Goal: Task Accomplishment & Management: Use online tool/utility

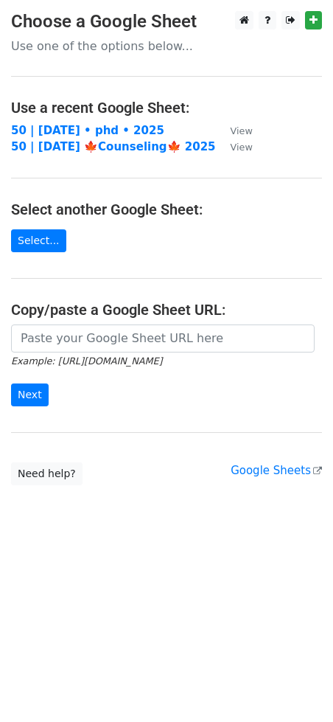
click at [92, 130] on strong "50 | [DATE] • phd • 2025" at bounding box center [87, 130] width 153 height 13
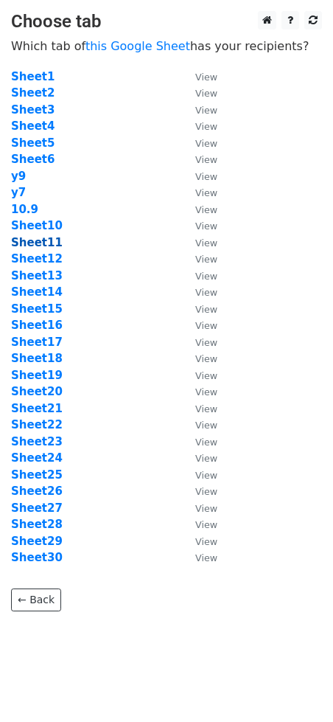
click at [41, 247] on strong "Sheet11" at bounding box center [37, 242] width 52 height 13
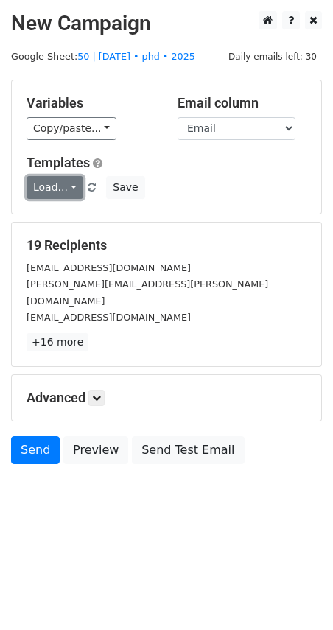
click at [49, 197] on link "Load..." at bounding box center [55, 187] width 57 height 23
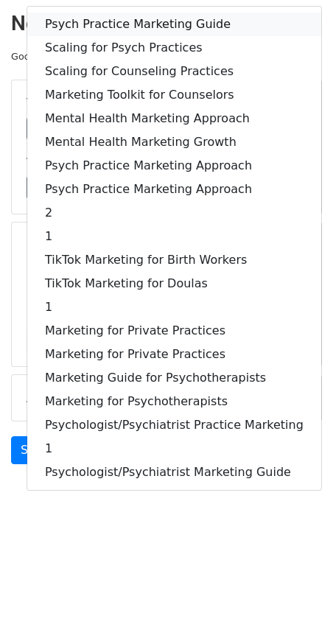
click at [119, 27] on link "Psych Practice Marketing Guide" at bounding box center [174, 25] width 294 height 24
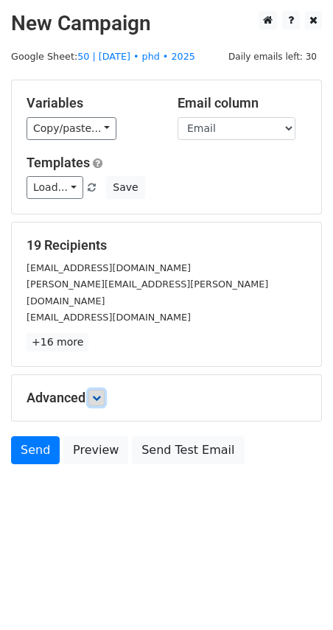
click at [100, 394] on icon at bounding box center [96, 398] width 9 height 9
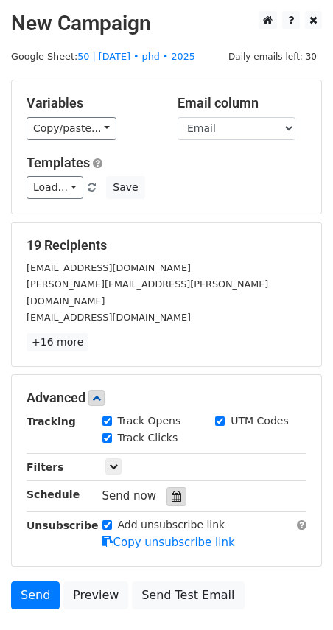
click at [172, 492] on icon at bounding box center [177, 497] width 10 height 10
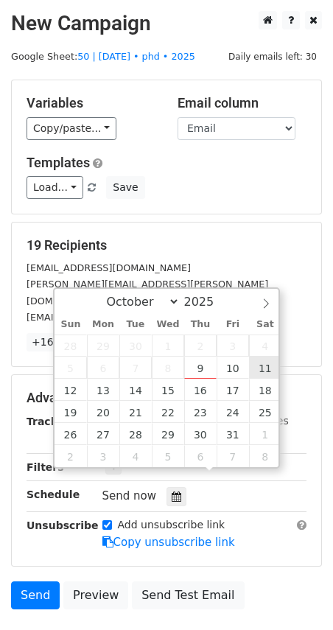
type input "2025-10-11 12:00"
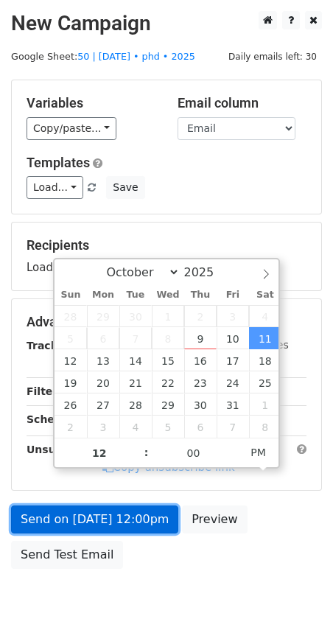
click at [128, 508] on link "Send on Oct 11 at 12:00pm" at bounding box center [94, 520] width 167 height 28
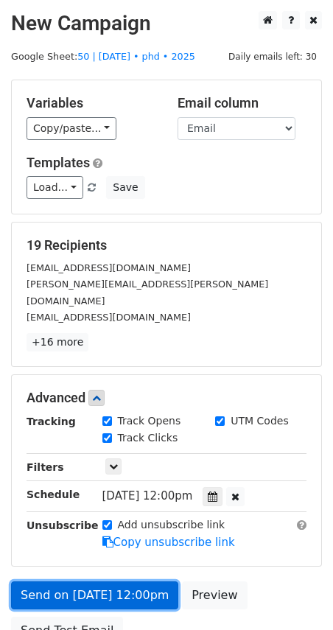
click at [114, 582] on link "Send on Oct 11 at 12:00pm" at bounding box center [94, 596] width 167 height 28
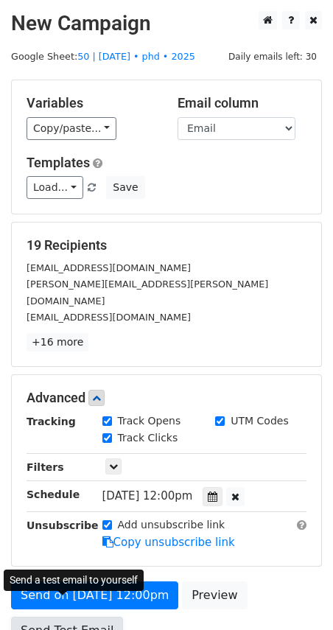
click at [81, 617] on link "Send Test Email" at bounding box center [67, 631] width 112 height 28
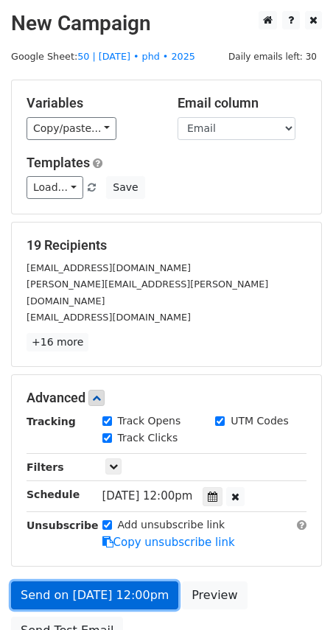
click at [94, 582] on link "Send on Oct 11 at 12:00pm" at bounding box center [94, 596] width 167 height 28
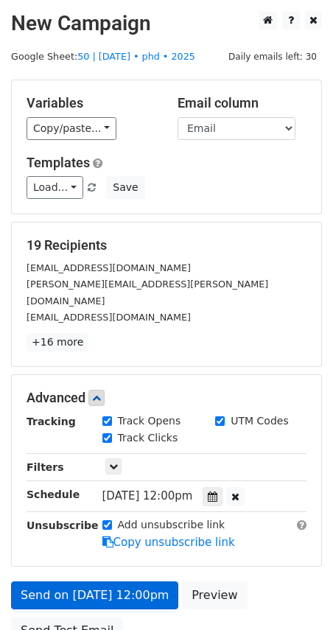
click at [6, 269] on main "New Campaign Daily emails left: 30 Google Sheet: 50 | oct 9 • phd • 2025 Variab…" at bounding box center [166, 331] width 333 height 641
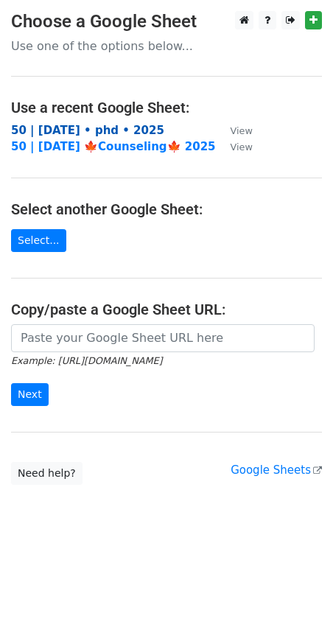
click at [81, 129] on strong "50 | oct 9 • phd • 2025" at bounding box center [87, 130] width 153 height 13
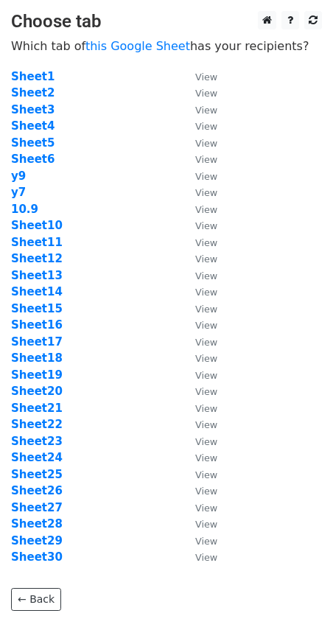
click at [29, 251] on td "Sheet12" at bounding box center [96, 259] width 170 height 17
click at [29, 259] on strong "Sheet12" at bounding box center [37, 258] width 52 height 13
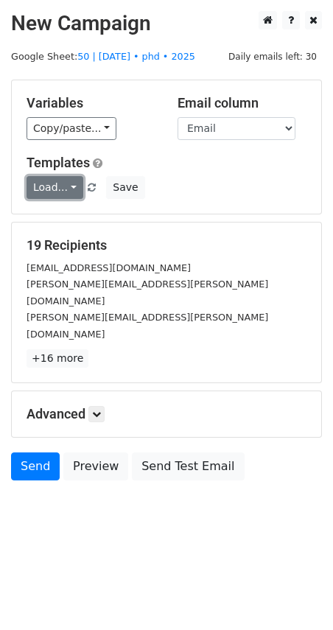
click at [55, 184] on link "Load..." at bounding box center [55, 187] width 57 height 23
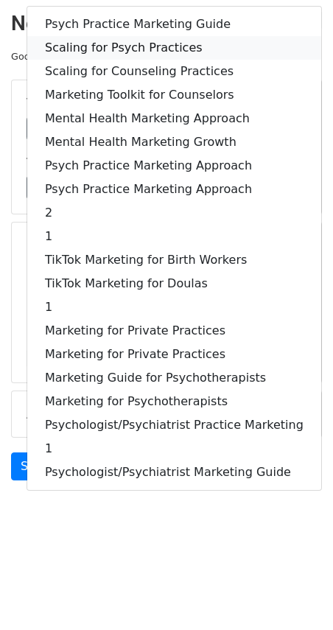
click at [133, 56] on link "Scaling for Psych Practices" at bounding box center [174, 48] width 294 height 24
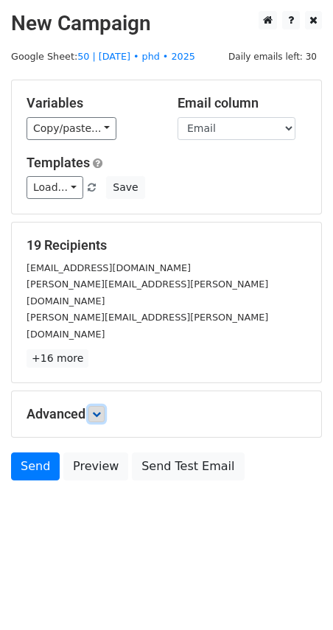
click at [95, 410] on icon at bounding box center [96, 414] width 9 height 9
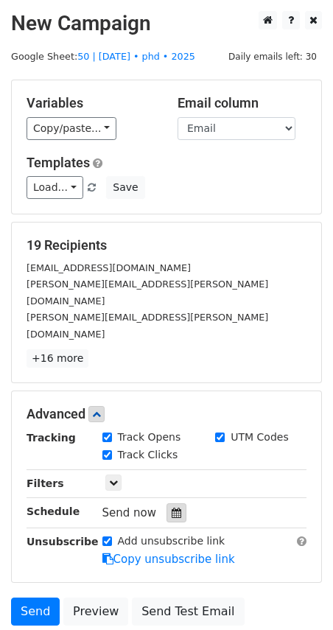
click at [172, 508] on icon at bounding box center [177, 513] width 10 height 10
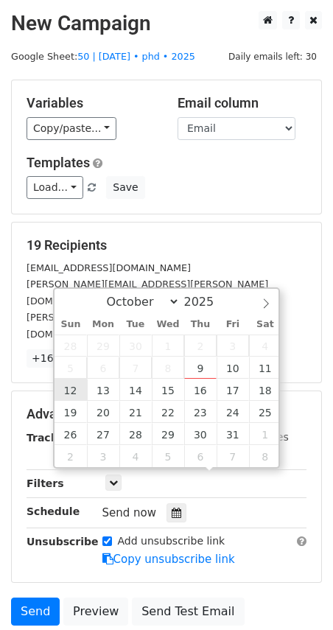
type input "2025-10-12 12:00"
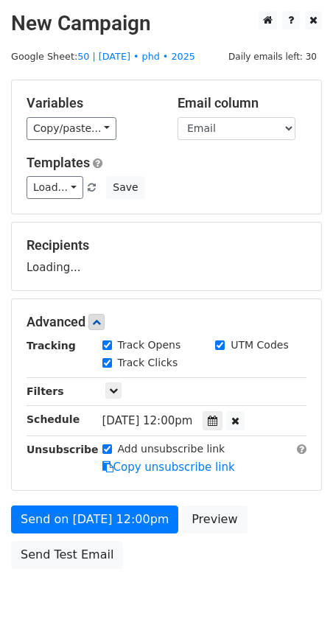
click at [77, 534] on div "Send on Oct 12 at 12:00pm Preview Send Test Email" at bounding box center [166, 541] width 333 height 71
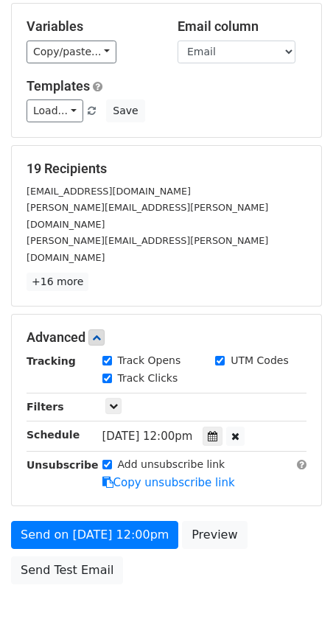
scroll to position [102, 0]
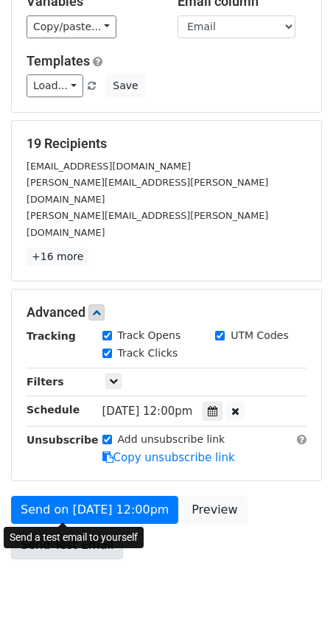
click at [63, 532] on link "Send Test Email" at bounding box center [67, 546] width 112 height 28
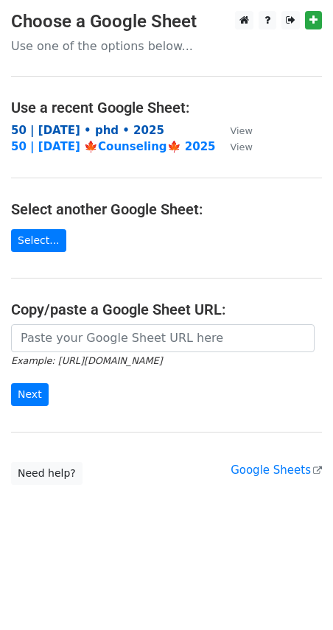
click at [99, 128] on strong "50 | [DATE] • phd • 2025" at bounding box center [87, 130] width 153 height 13
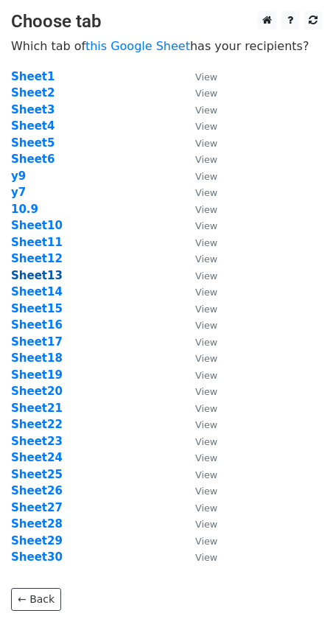
click at [35, 276] on strong "Sheet13" at bounding box center [37, 275] width 52 height 13
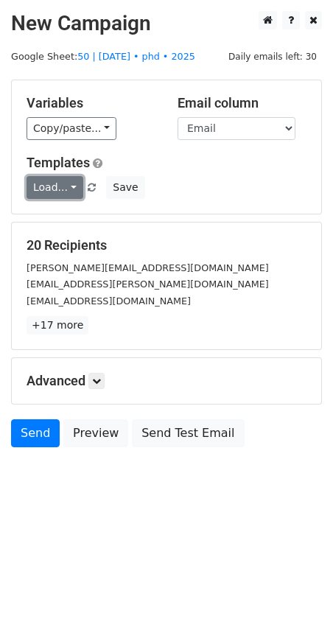
click at [60, 189] on link "Load..." at bounding box center [55, 187] width 57 height 23
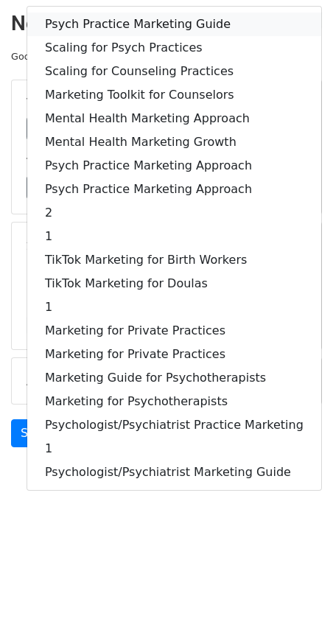
click at [127, 27] on link "Psych Practice Marketing Guide" at bounding box center [174, 25] width 294 height 24
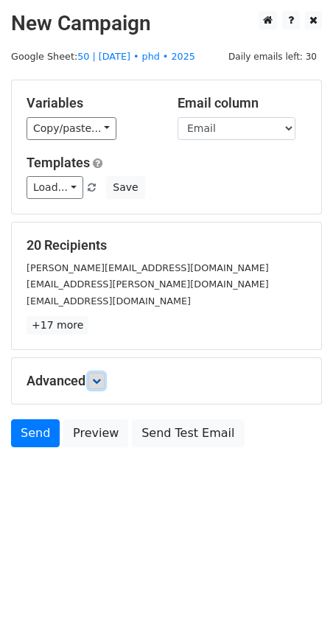
click at [97, 379] on icon at bounding box center [96, 381] width 9 height 9
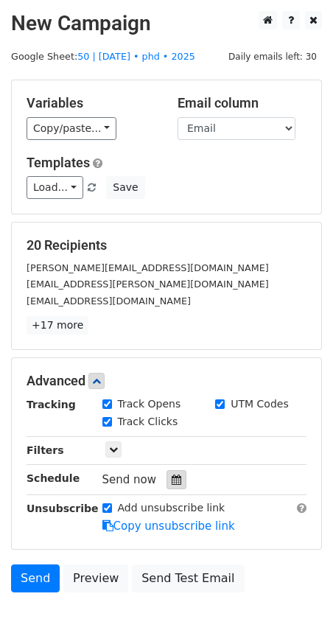
click at [175, 478] on div at bounding box center [177, 479] width 20 height 19
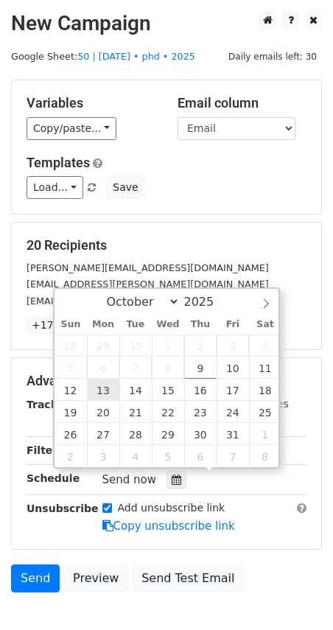
type input "2025-10-13 12:00"
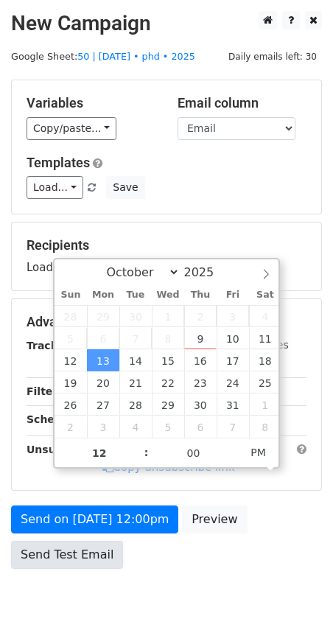
click at [90, 541] on link "Send Test Email" at bounding box center [67, 555] width 112 height 28
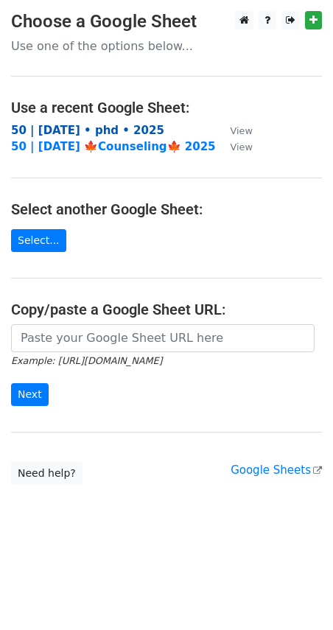
click at [105, 125] on strong "50 | oct 9 • phd • 2025" at bounding box center [87, 130] width 153 height 13
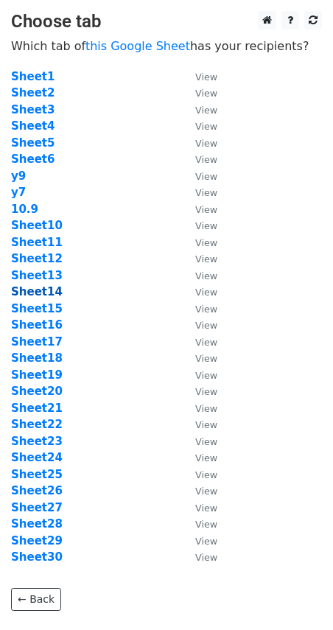
click at [51, 293] on strong "Sheet14" at bounding box center [37, 291] width 52 height 13
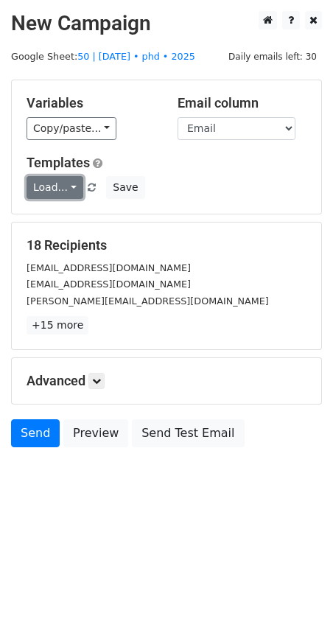
click at [57, 181] on link "Load..." at bounding box center [55, 187] width 57 height 23
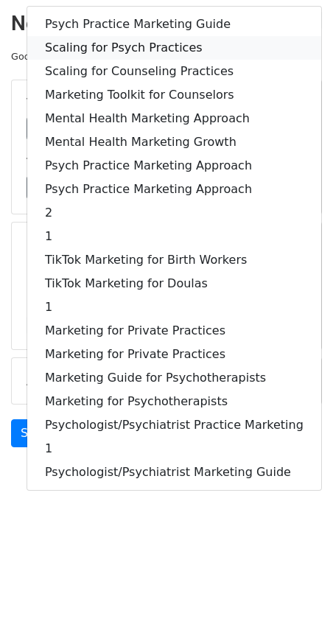
click at [139, 49] on link "Scaling for Psych Practices" at bounding box center [174, 48] width 294 height 24
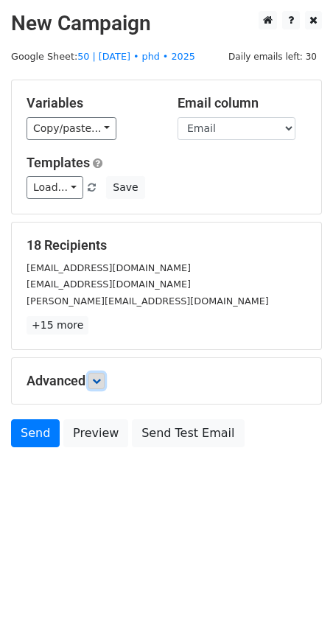
click at [98, 377] on icon at bounding box center [96, 381] width 9 height 9
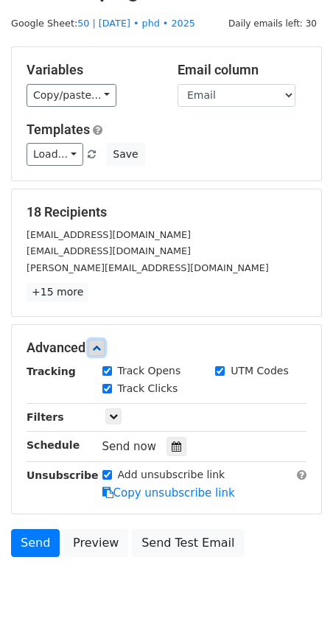
scroll to position [77, 0]
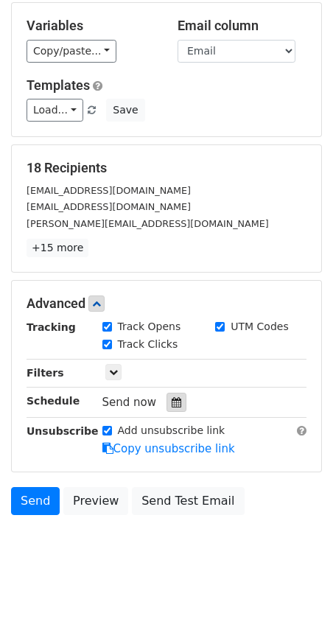
click at [167, 404] on div at bounding box center [177, 402] width 20 height 19
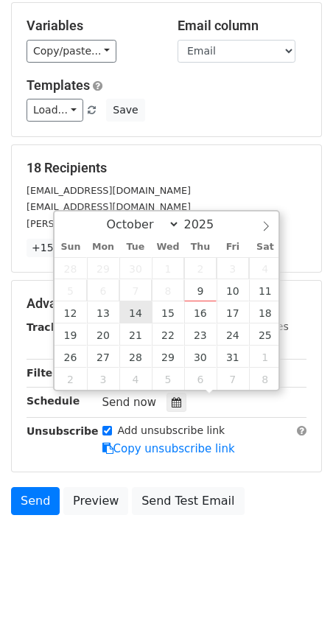
type input "2025-10-14 12:00"
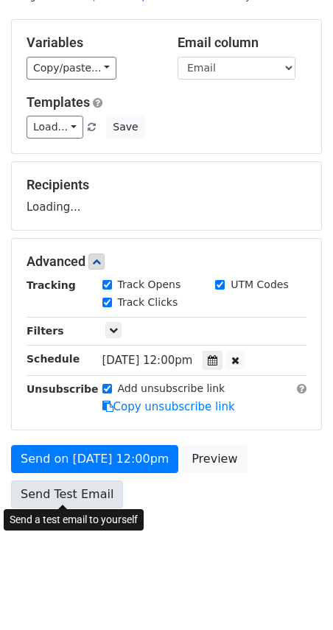
click at [89, 498] on link "Send Test Email" at bounding box center [67, 495] width 112 height 28
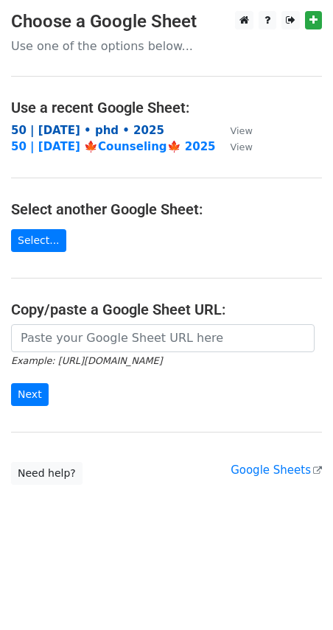
click at [82, 122] on main "Choose a Google Sheet Use one of the options below... Use a recent Google Sheet…" at bounding box center [166, 248] width 333 height 474
click at [82, 124] on strong "50 | [DATE] • phd • 2025" at bounding box center [87, 130] width 153 height 13
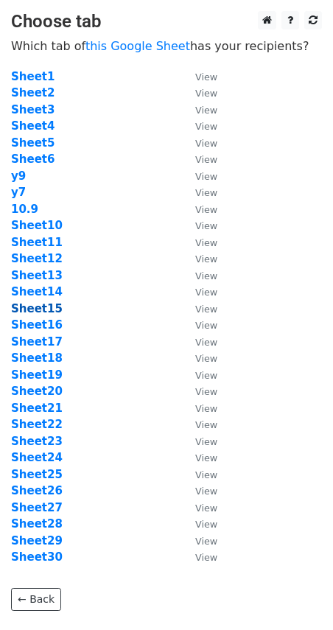
click at [41, 307] on strong "Sheet15" at bounding box center [37, 308] width 52 height 13
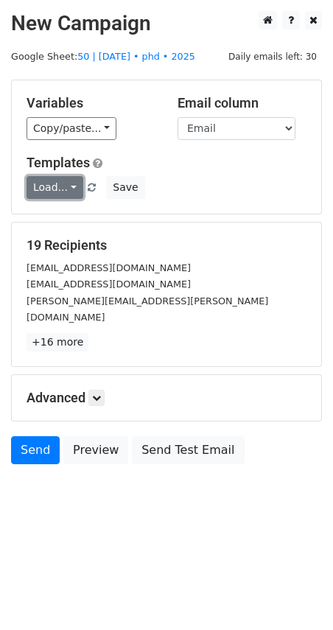
click at [60, 187] on link "Load..." at bounding box center [55, 187] width 57 height 23
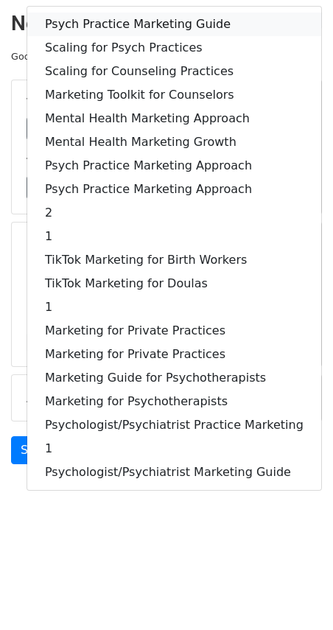
click at [118, 24] on link "Psych Practice Marketing Guide" at bounding box center [174, 25] width 294 height 24
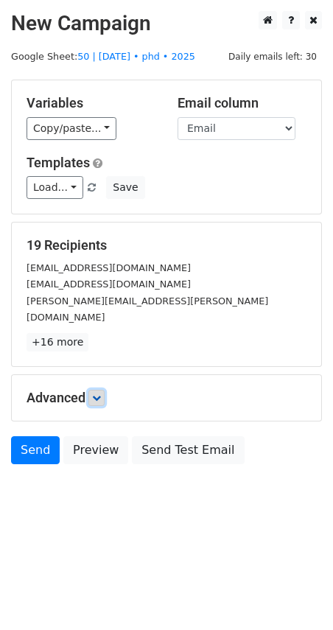
click at [99, 394] on icon at bounding box center [96, 398] width 9 height 9
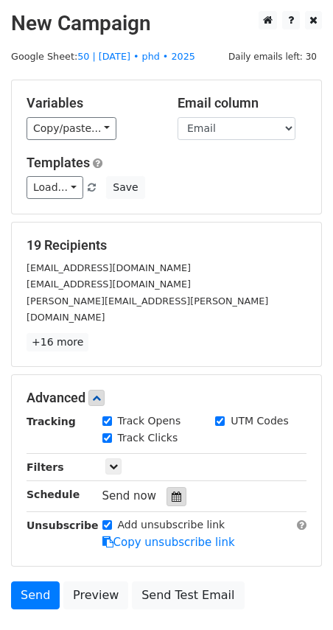
click at [172, 492] on icon at bounding box center [177, 497] width 10 height 10
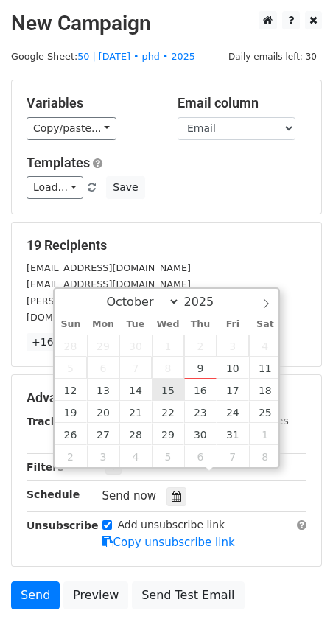
type input "2025-10-15 12:00"
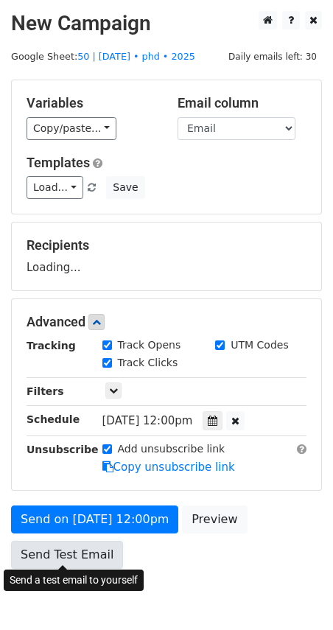
click at [74, 543] on link "Send Test Email" at bounding box center [67, 555] width 112 height 28
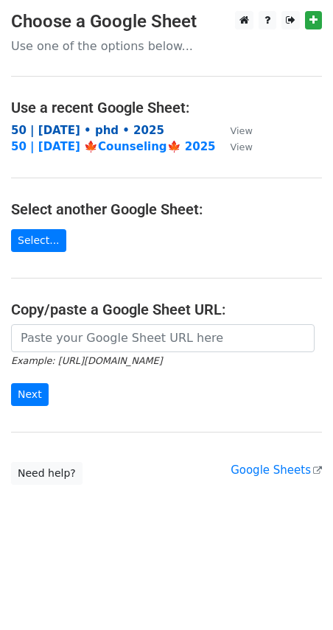
click at [94, 128] on strong "50 | [DATE] • phd • 2025" at bounding box center [87, 130] width 153 height 13
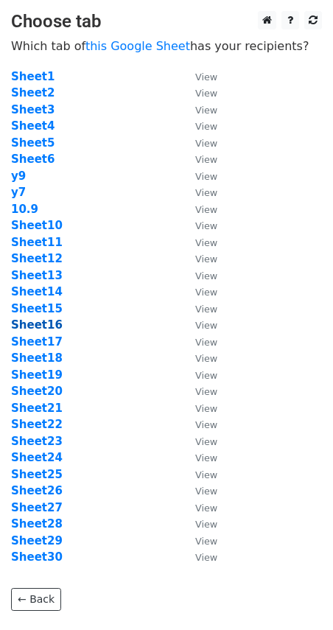
click at [49, 327] on strong "Sheet16" at bounding box center [37, 324] width 52 height 13
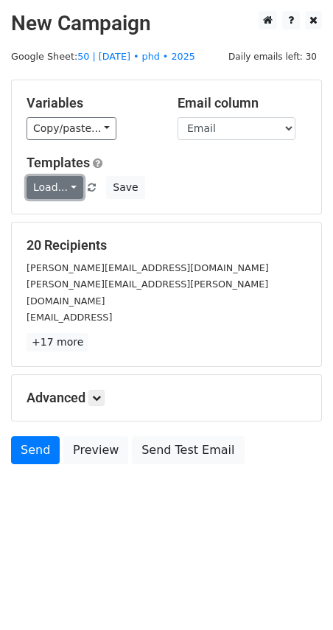
click at [55, 193] on link "Load..." at bounding box center [55, 187] width 57 height 23
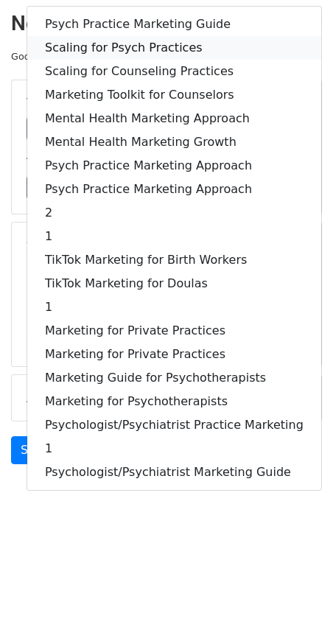
drag, startPoint x: 130, startPoint y: 50, endPoint x: 130, endPoint y: 59, distance: 8.8
click at [130, 50] on link "Scaling for Psych Practices" at bounding box center [174, 48] width 294 height 24
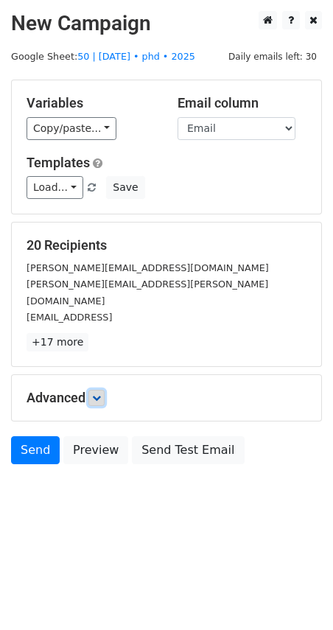
click at [101, 394] on icon at bounding box center [96, 398] width 9 height 9
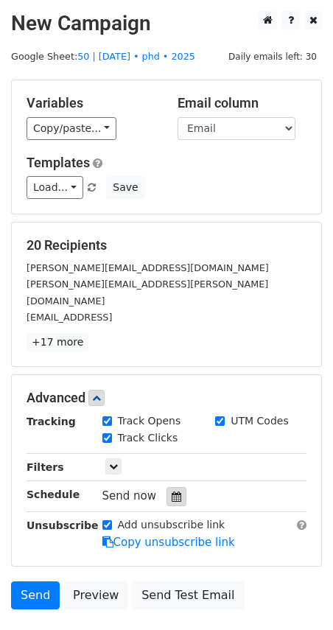
click at [173, 492] on icon at bounding box center [177, 497] width 10 height 10
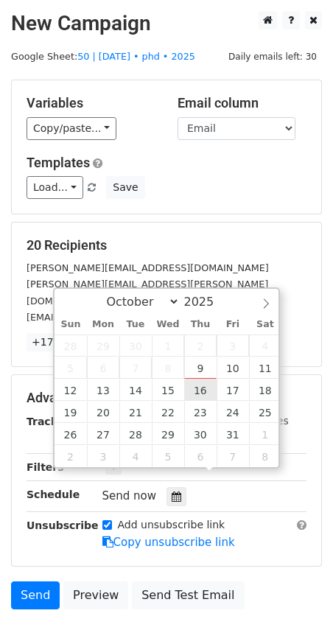
type input "2025-10-16 12:00"
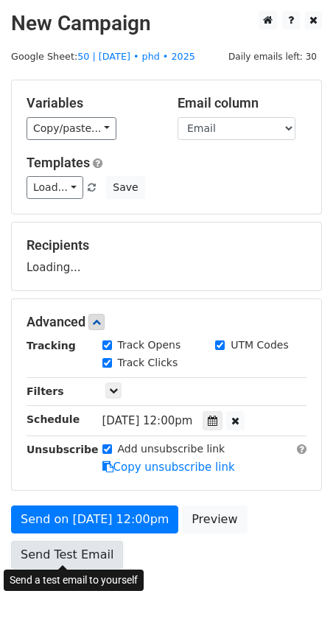
click at [86, 541] on link "Send Test Email" at bounding box center [67, 555] width 112 height 28
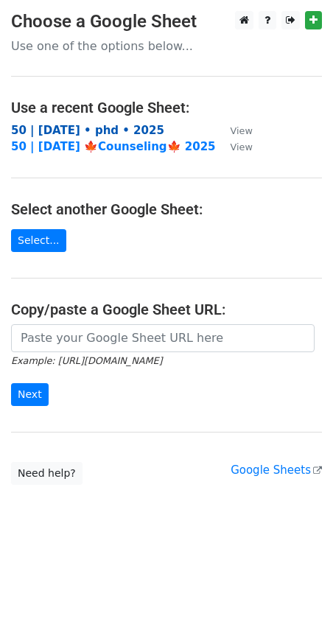
click at [89, 132] on strong "50 | [DATE] • phd • 2025" at bounding box center [87, 130] width 153 height 13
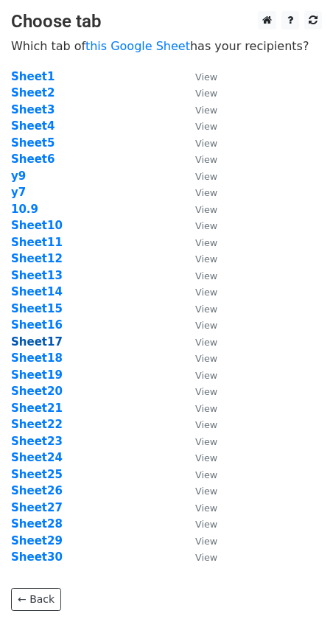
click at [49, 343] on strong "Sheet17" at bounding box center [37, 341] width 52 height 13
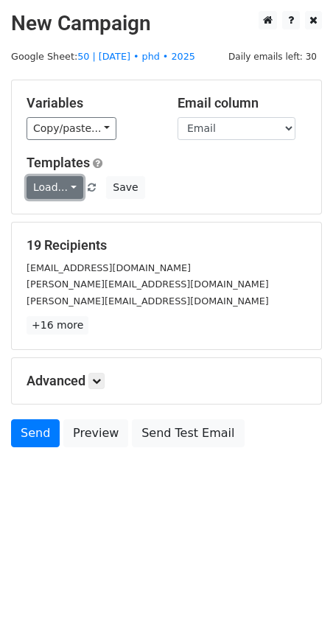
click at [42, 188] on link "Load..." at bounding box center [55, 187] width 57 height 23
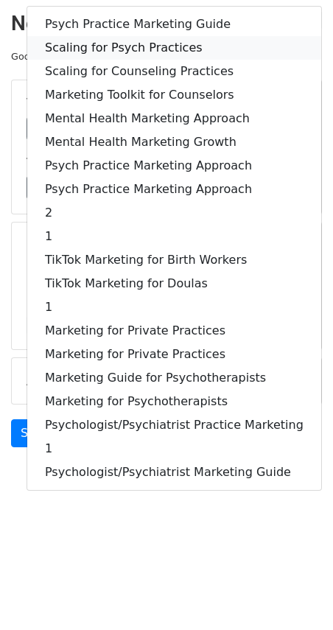
click at [141, 47] on link "Scaling for Psych Practices" at bounding box center [174, 48] width 294 height 24
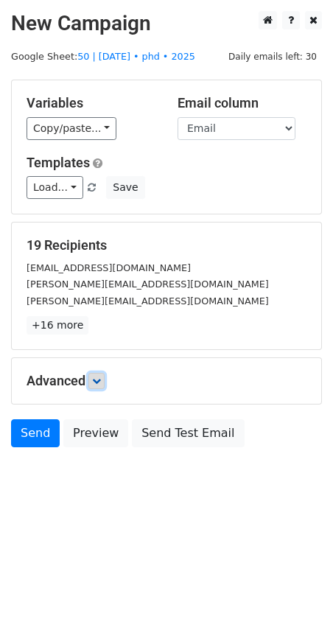
click at [94, 378] on link at bounding box center [96, 381] width 16 height 16
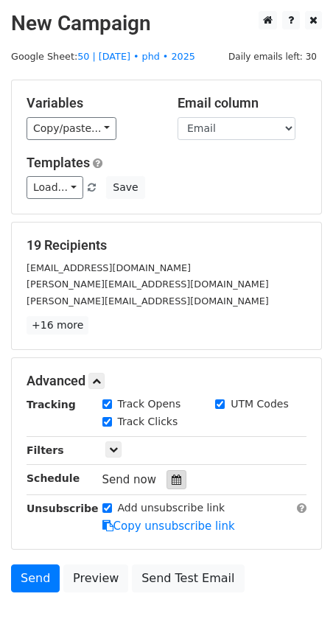
click at [172, 476] on icon at bounding box center [177, 480] width 10 height 10
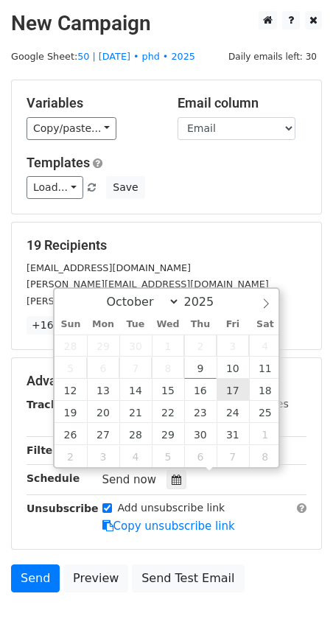
type input "2025-10-17 12:00"
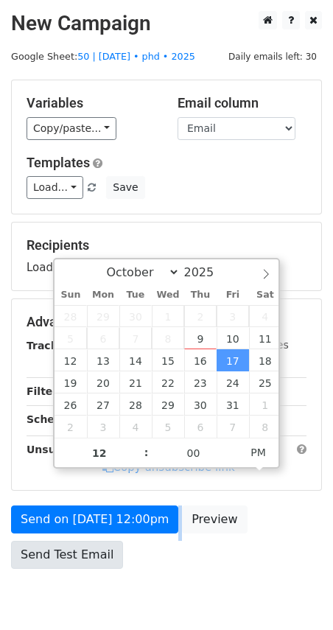
click at [75, 539] on div "Send on Oct 17 at 12:00pm Preview Send Test Email" at bounding box center [166, 541] width 333 height 71
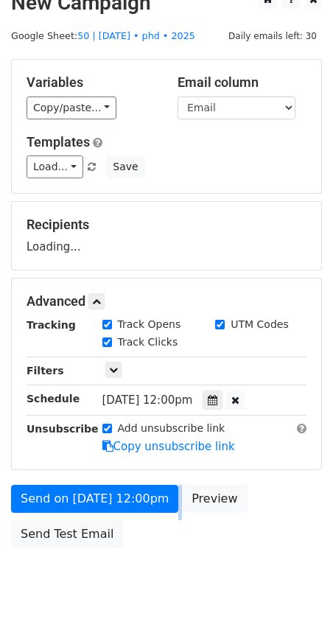
scroll to position [22, 0]
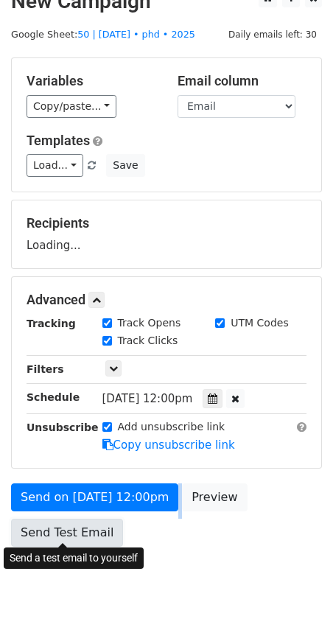
click at [77, 529] on link "Send Test Email" at bounding box center [67, 533] width 112 height 28
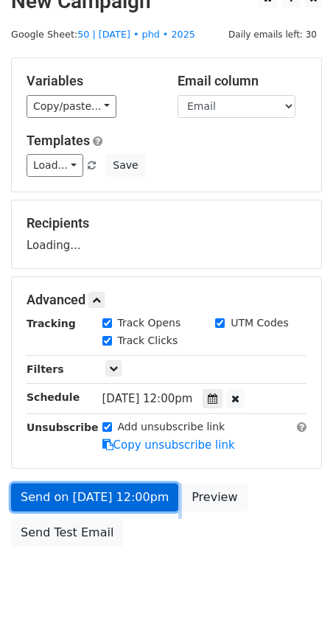
click at [64, 487] on link "Send on Oct 17 at 12:00pm" at bounding box center [94, 498] width 167 height 28
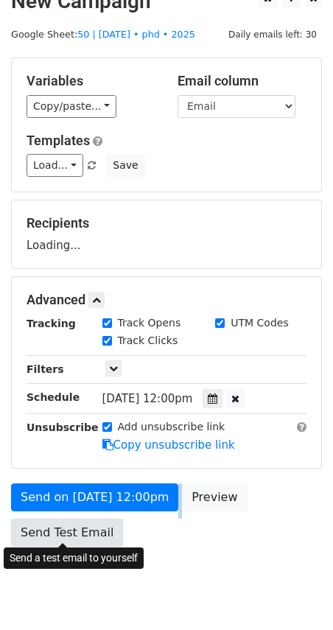
click at [60, 526] on link "Send Test Email" at bounding box center [67, 533] width 112 height 28
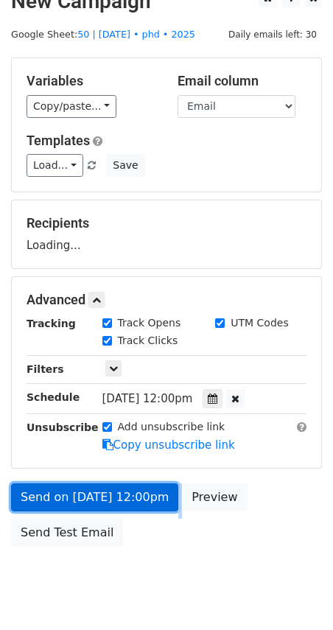
click at [70, 490] on link "Send on Oct 17 at 12:00pm" at bounding box center [94, 498] width 167 height 28
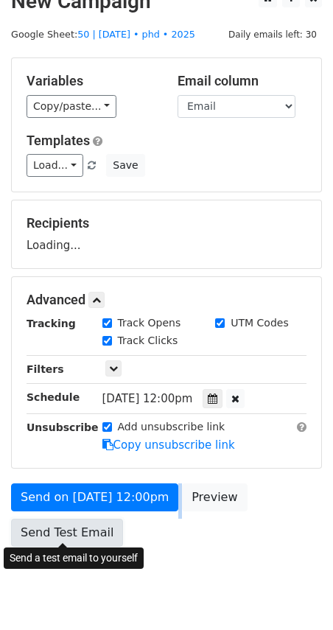
click at [62, 532] on link "Send Test Email" at bounding box center [67, 533] width 112 height 28
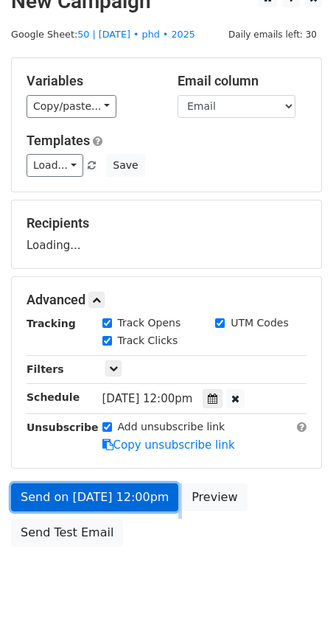
click at [76, 493] on link "Send on Oct 17 at 12:00pm" at bounding box center [94, 498] width 167 height 28
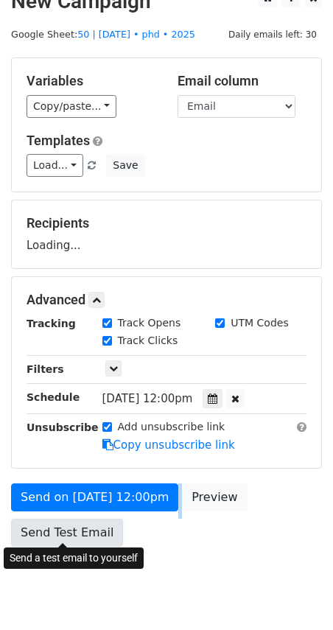
click at [71, 534] on link "Send Test Email" at bounding box center [67, 533] width 112 height 28
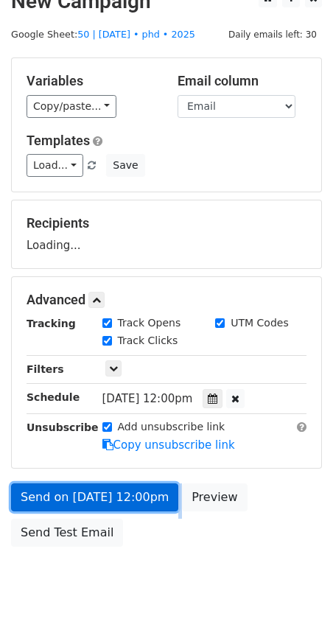
click at [80, 492] on link "Send on Oct 17 at 12:00pm" at bounding box center [94, 498] width 167 height 28
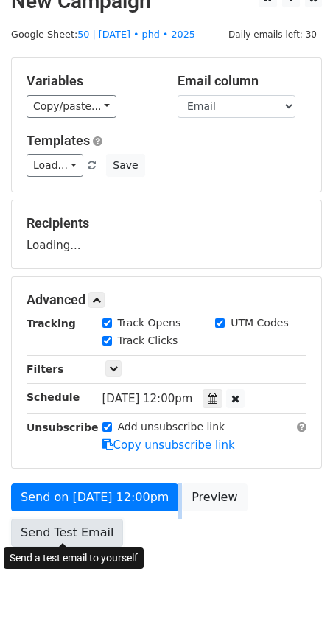
click at [76, 532] on link "Send Test Email" at bounding box center [67, 533] width 112 height 28
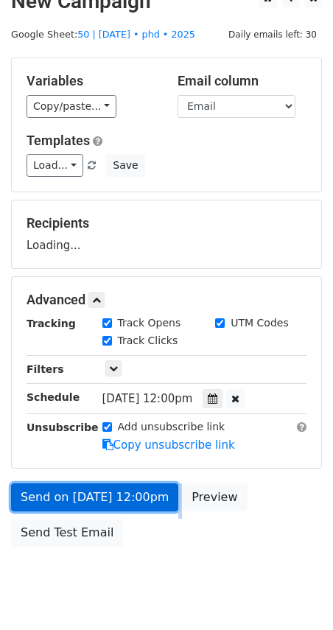
click at [90, 487] on link "Send on Oct 17 at 12:00pm" at bounding box center [94, 498] width 167 height 28
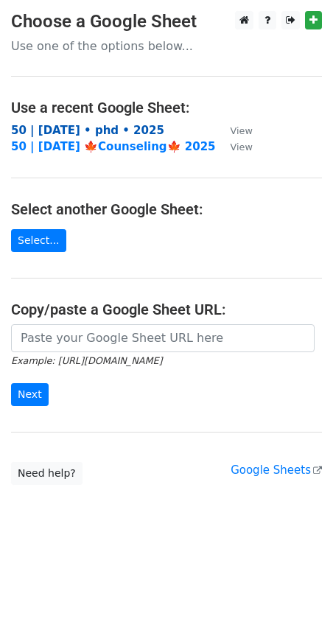
click at [106, 131] on strong "50 | [DATE] • phd • 2025" at bounding box center [87, 130] width 153 height 13
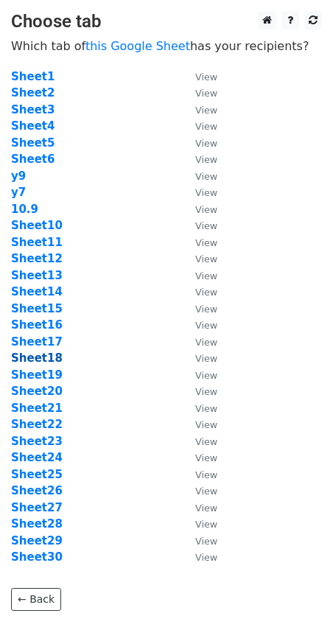
click at [35, 356] on strong "Sheet18" at bounding box center [37, 358] width 52 height 13
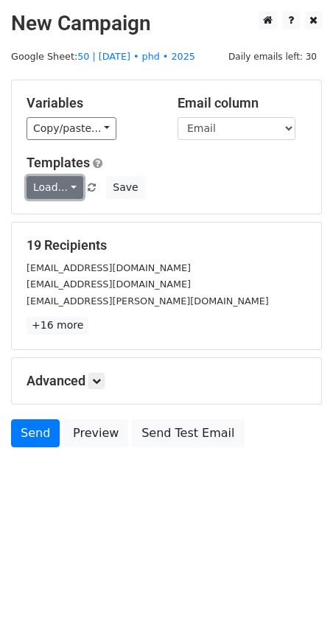
click at [70, 186] on link "Load..." at bounding box center [55, 187] width 57 height 23
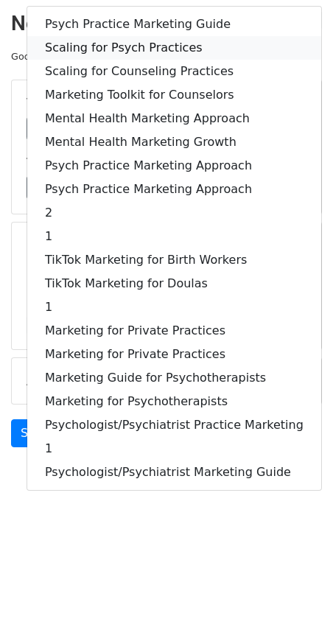
click at [128, 46] on link "Scaling for Psych Practices" at bounding box center [174, 48] width 294 height 24
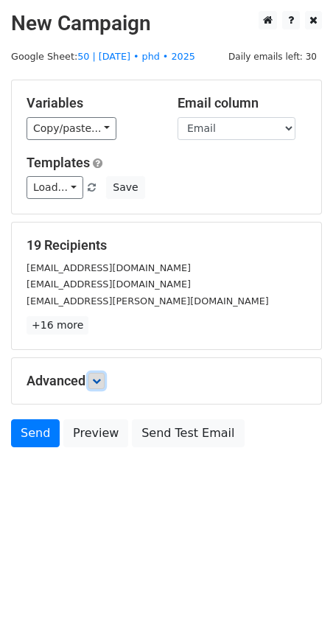
click at [101, 377] on icon at bounding box center [96, 381] width 9 height 9
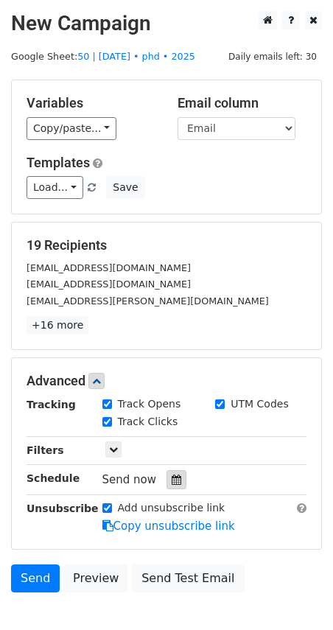
click at [172, 475] on icon at bounding box center [177, 480] width 10 height 10
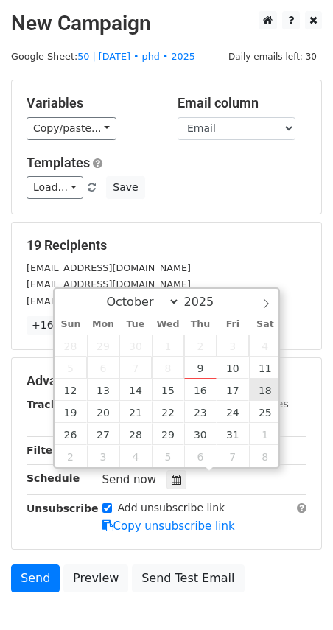
type input "[DATE] 12:00"
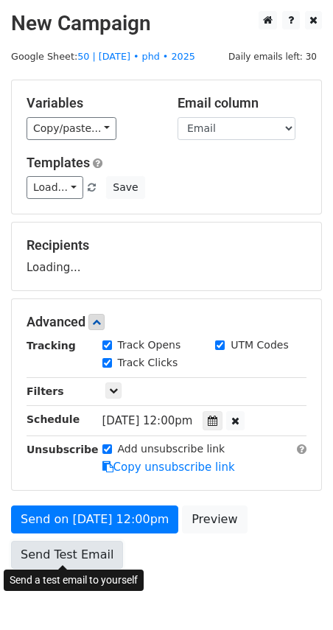
click at [86, 543] on link "Send Test Email" at bounding box center [67, 555] width 112 height 28
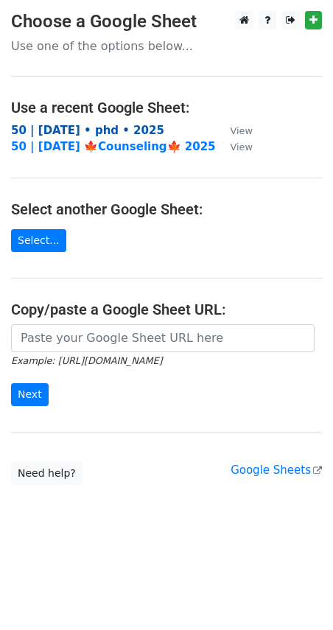
click at [95, 134] on strong "50 | [DATE] • phd • 2025" at bounding box center [87, 130] width 153 height 13
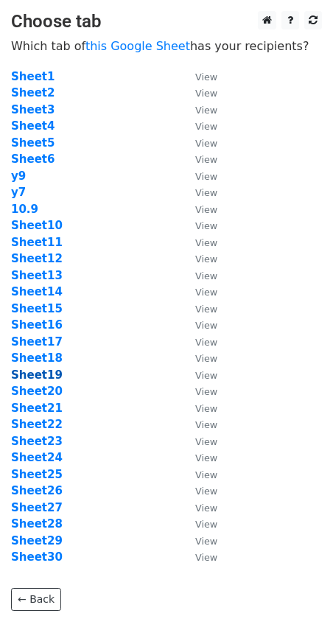
click at [43, 380] on strong "Sheet19" at bounding box center [37, 375] width 52 height 13
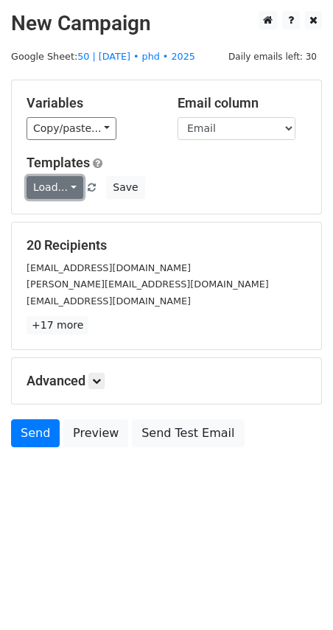
click at [60, 187] on link "Load..." at bounding box center [55, 187] width 57 height 23
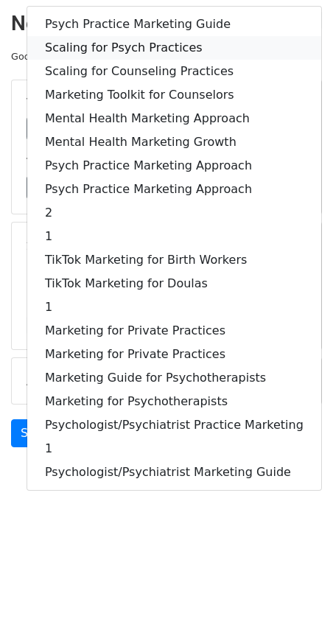
click at [150, 52] on link "Scaling for Psych Practices" at bounding box center [174, 48] width 294 height 24
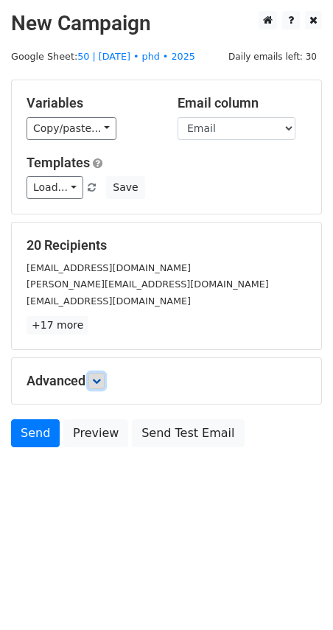
click at [101, 381] on icon at bounding box center [96, 381] width 9 height 9
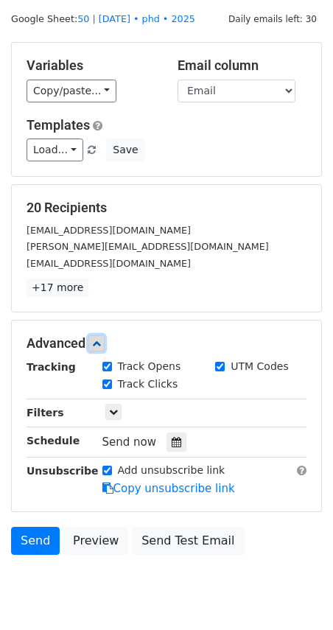
scroll to position [52, 0]
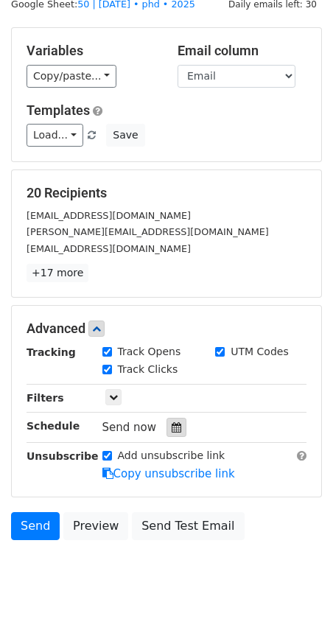
click at [172, 429] on icon at bounding box center [177, 427] width 10 height 10
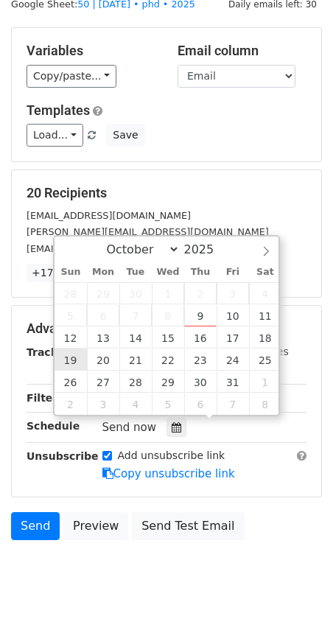
type input "[DATE] 12:00"
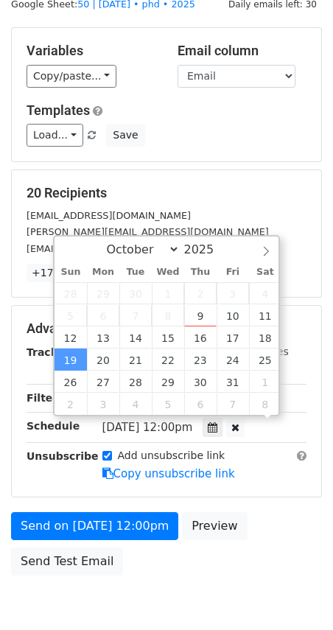
scroll to position [0, 0]
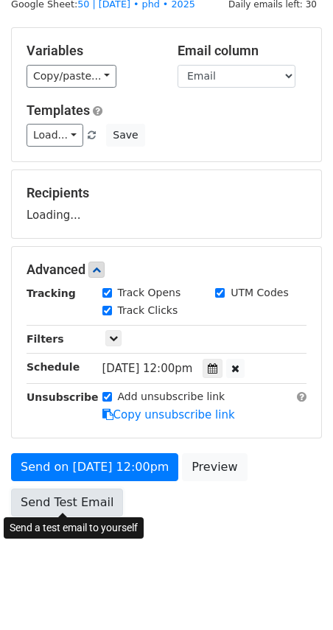
click at [77, 491] on link "Send Test Email" at bounding box center [67, 503] width 112 height 28
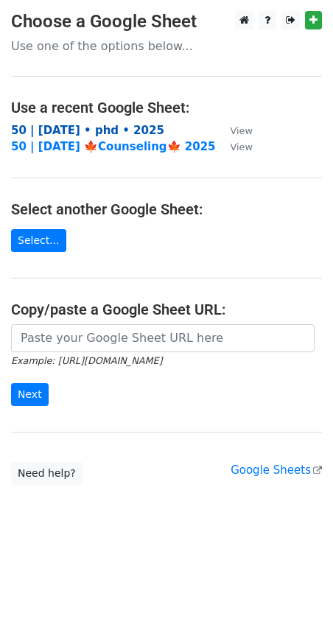
click at [89, 128] on strong "50 | [DATE] • phd • 2025" at bounding box center [87, 130] width 153 height 13
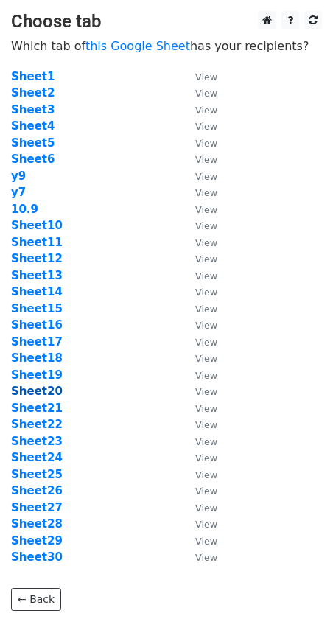
click at [38, 394] on strong "Sheet20" at bounding box center [37, 391] width 52 height 13
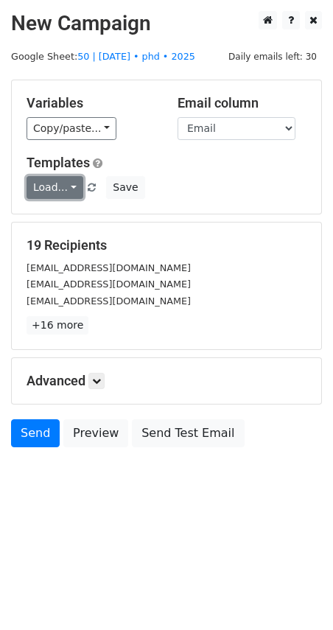
click at [60, 190] on link "Load..." at bounding box center [55, 187] width 57 height 23
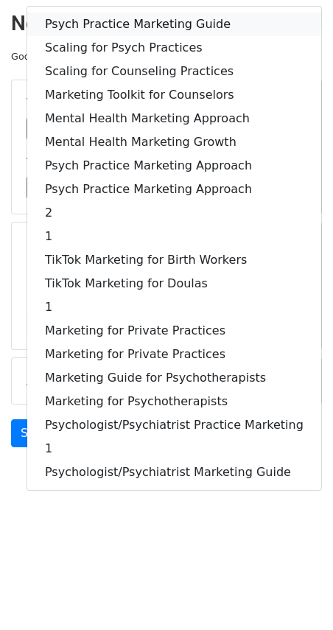
click at [120, 31] on link "Psych Practice Marketing Guide" at bounding box center [174, 25] width 294 height 24
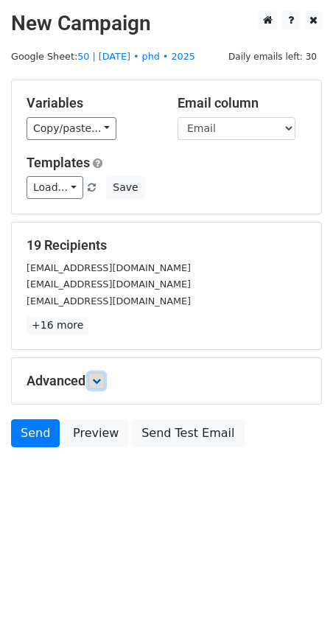
click at [96, 380] on icon at bounding box center [96, 381] width 9 height 9
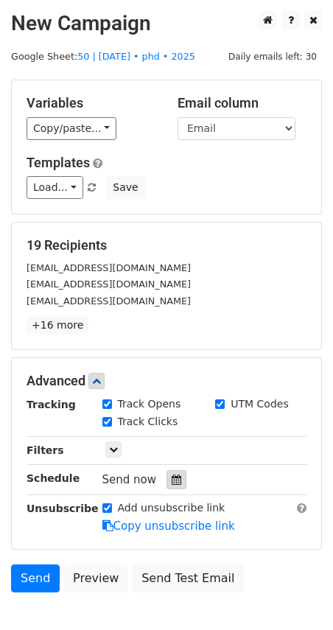
click at [172, 478] on icon at bounding box center [177, 480] width 10 height 10
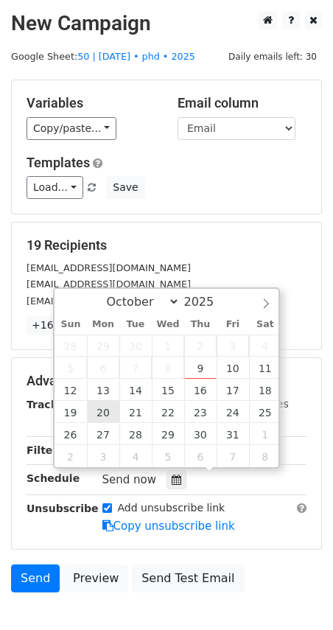
type input "2025-10-20 12:00"
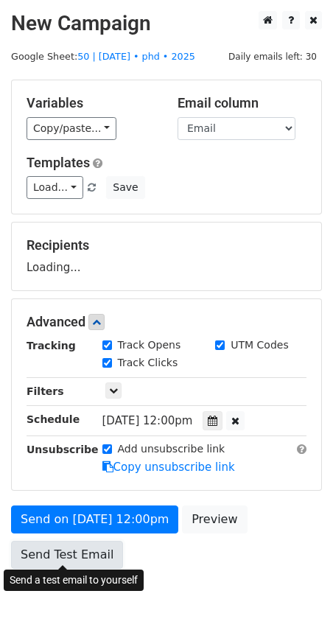
click at [55, 541] on link "Send Test Email" at bounding box center [67, 555] width 112 height 28
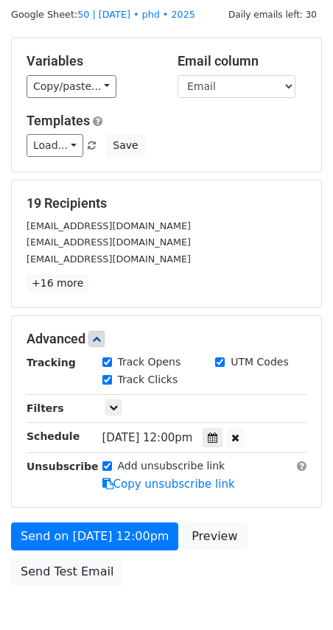
scroll to position [45, 0]
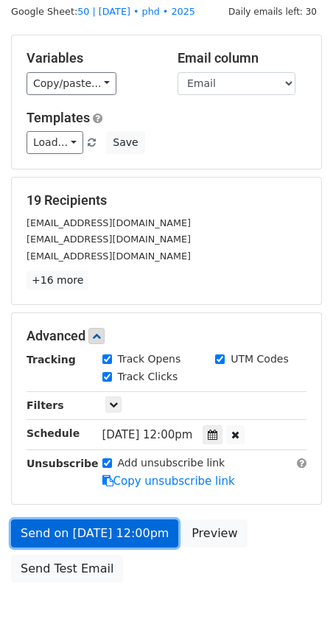
click at [72, 535] on link "Send on Oct 20 at 12:00pm" at bounding box center [94, 534] width 167 height 28
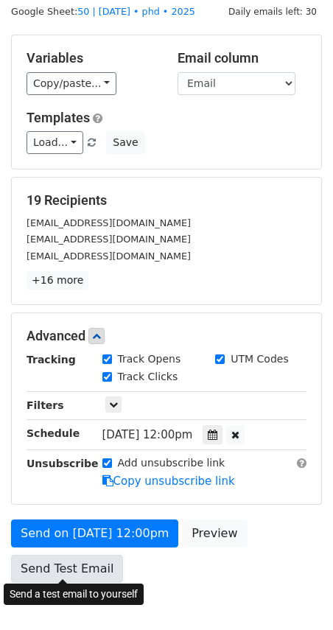
click at [53, 565] on link "Send Test Email" at bounding box center [67, 569] width 112 height 28
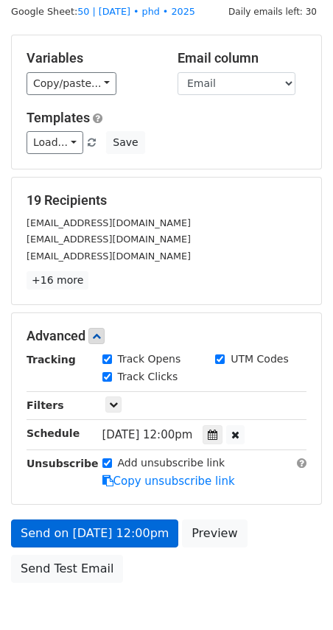
click at [63, 543] on div "Send on Oct 20 at 12:00pm Preview Send Test Email" at bounding box center [166, 555] width 333 height 71
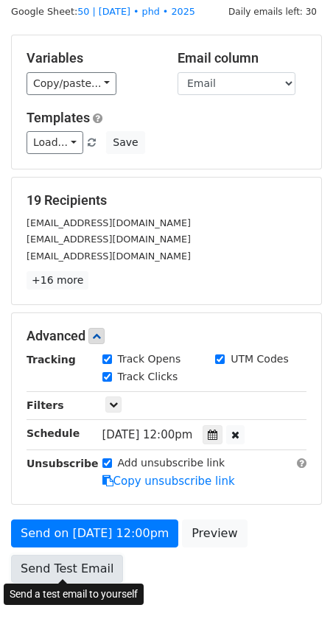
click at [59, 577] on link "Send Test Email" at bounding box center [67, 569] width 112 height 28
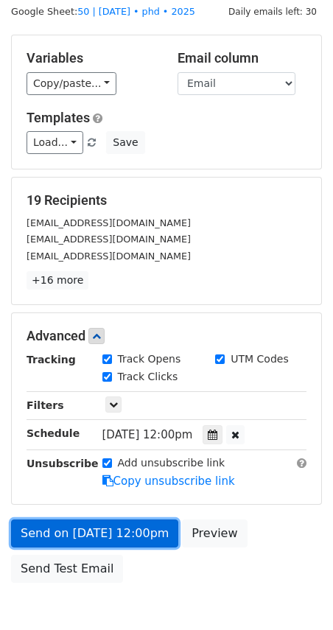
click at [78, 521] on link "Send on Oct 20 at 12:00pm" at bounding box center [94, 534] width 167 height 28
click at [100, 532] on link "Send on Oct 20 at 12:00pm" at bounding box center [94, 534] width 167 height 28
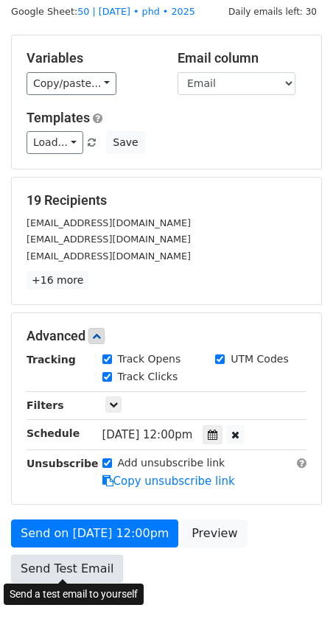
click at [74, 571] on link "Send Test Email" at bounding box center [67, 569] width 112 height 28
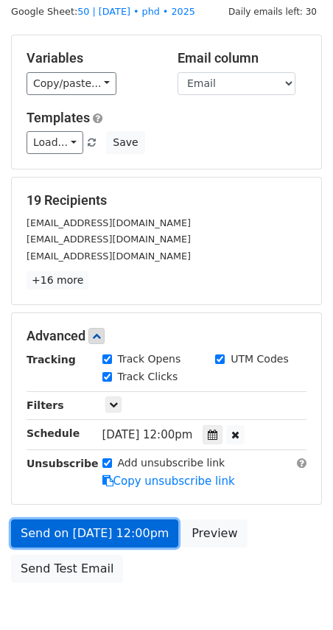
click at [88, 520] on link "Send on Oct 20 at 12:00pm" at bounding box center [94, 534] width 167 height 28
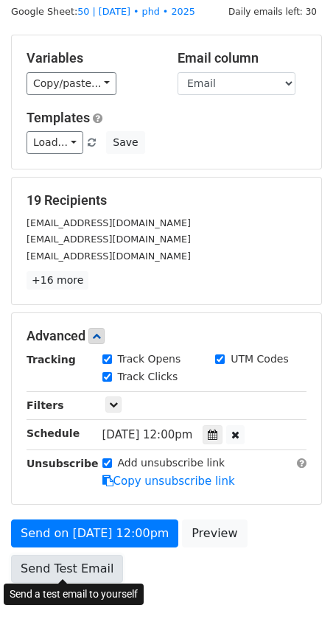
click at [71, 559] on link "Send Test Email" at bounding box center [67, 569] width 112 height 28
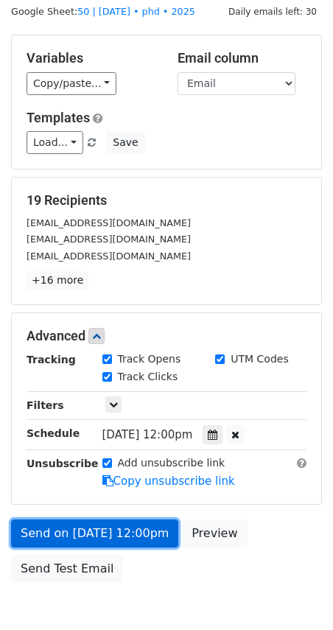
click at [88, 520] on link "Send on Oct 20 at 12:00pm" at bounding box center [94, 534] width 167 height 28
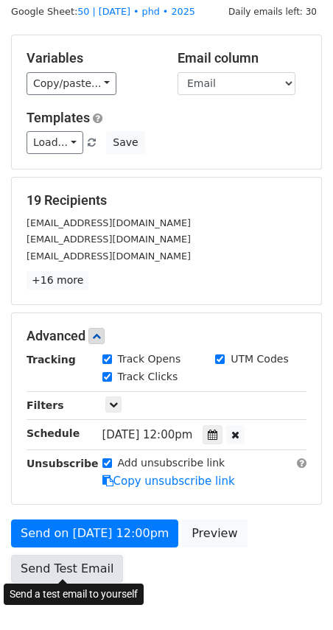
click at [68, 565] on link "Send Test Email" at bounding box center [67, 569] width 112 height 28
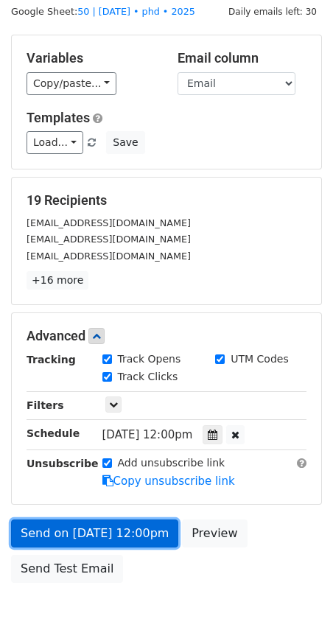
click at [80, 535] on link "Send on Oct 20 at 12:00pm" at bounding box center [94, 534] width 167 height 28
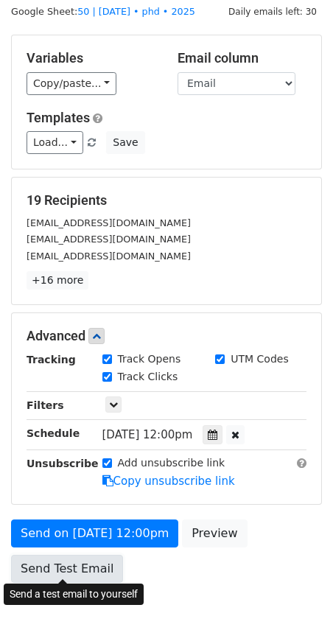
click at [69, 574] on link "Send Test Email" at bounding box center [67, 569] width 112 height 28
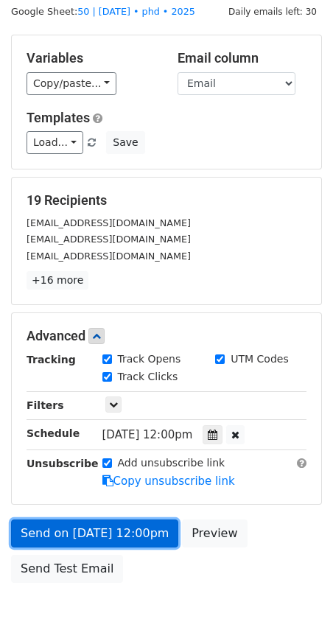
click at [77, 535] on link "Send on Oct 20 at 12:00pm" at bounding box center [94, 534] width 167 height 28
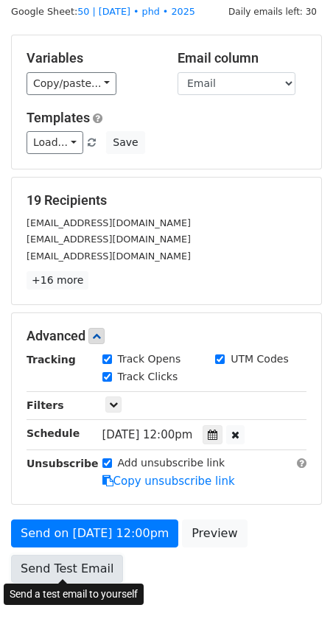
click at [71, 568] on link "Send Test Email" at bounding box center [67, 569] width 112 height 28
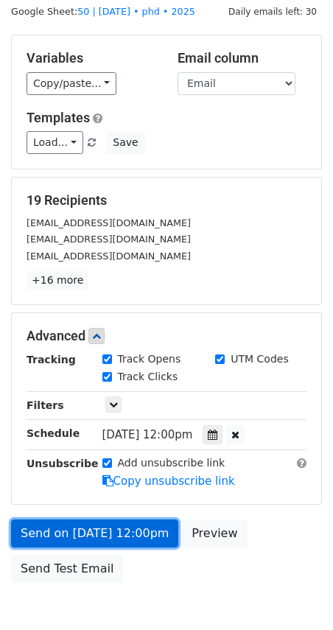
click at [77, 533] on link "Send on Oct 20 at 12:00pm" at bounding box center [94, 534] width 167 height 28
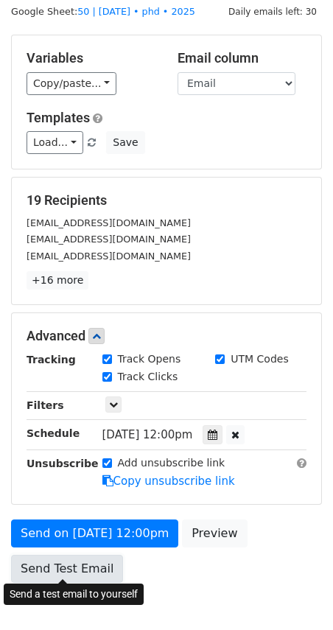
click at [64, 568] on link "Send Test Email" at bounding box center [67, 569] width 112 height 28
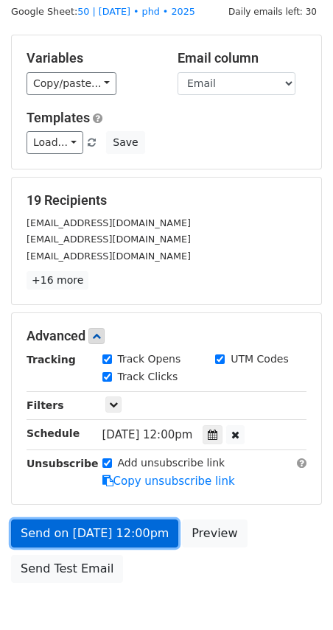
click at [83, 527] on link "Send on Oct 20 at 12:00pm" at bounding box center [94, 534] width 167 height 28
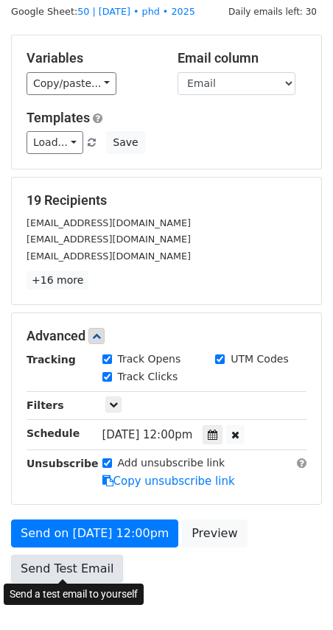
click at [79, 563] on link "Send Test Email" at bounding box center [67, 569] width 112 height 28
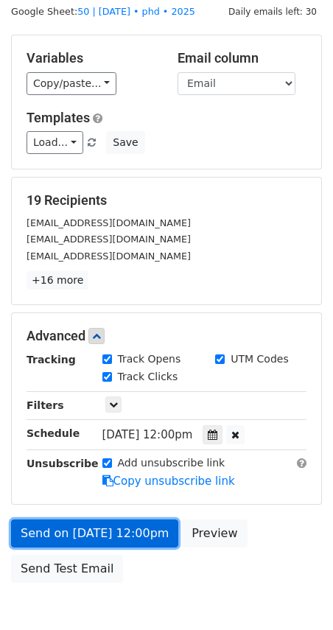
click at [81, 526] on link "Send on Oct 20 at 12:00pm" at bounding box center [94, 534] width 167 height 28
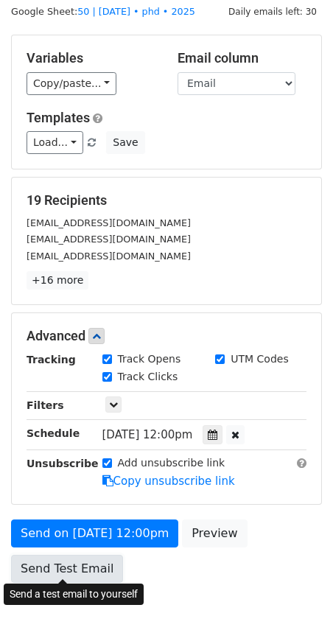
click at [68, 567] on link "Send Test Email" at bounding box center [67, 569] width 112 height 28
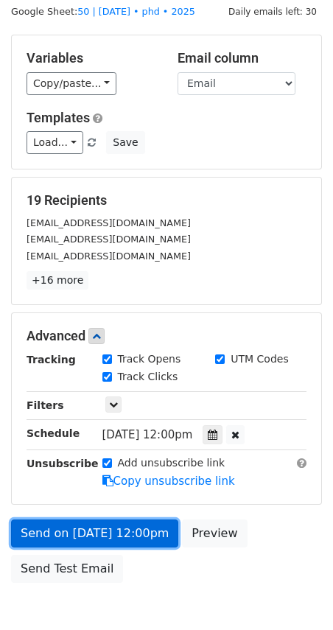
click at [76, 529] on link "Send on Oct 20 at 12:00pm" at bounding box center [94, 534] width 167 height 28
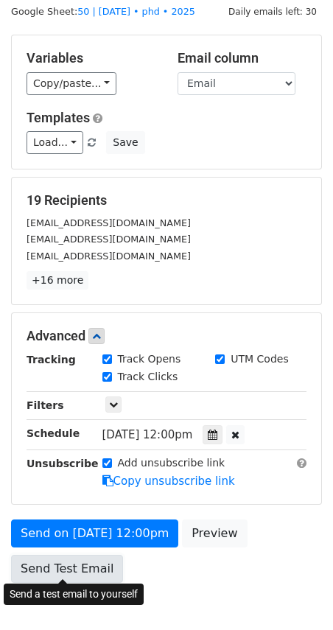
click at [76, 563] on link "Send Test Email" at bounding box center [67, 569] width 112 height 28
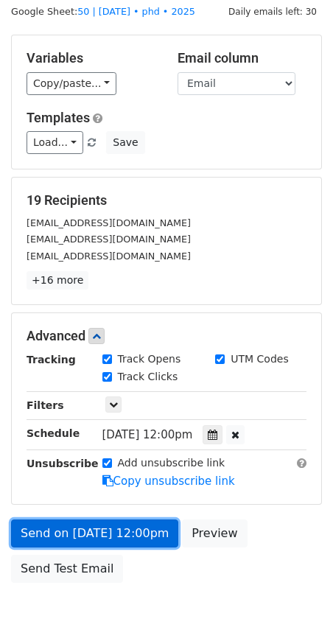
click at [77, 532] on link "Send on Oct 20 at 12:00pm" at bounding box center [94, 534] width 167 height 28
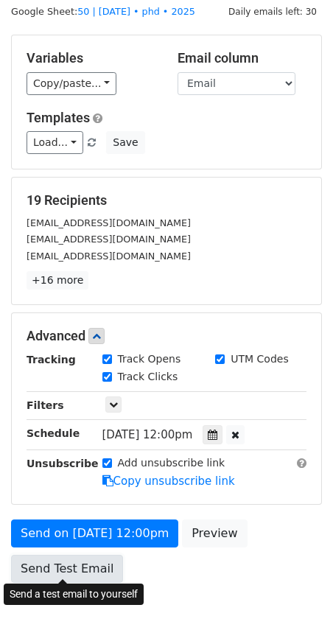
click at [70, 565] on link "Send Test Email" at bounding box center [67, 569] width 112 height 28
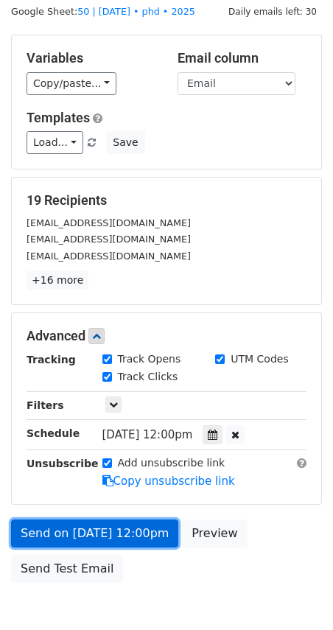
click at [86, 522] on link "Send on Oct 20 at 12:00pm" at bounding box center [94, 534] width 167 height 28
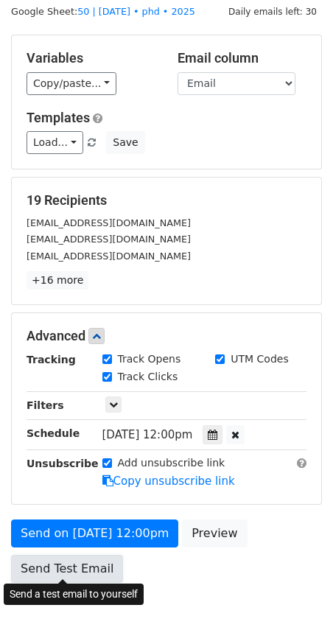
click at [73, 564] on link "Send Test Email" at bounding box center [67, 569] width 112 height 28
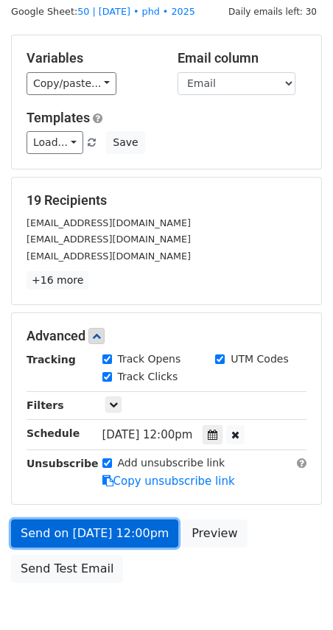
click at [86, 527] on link "Send on Oct 20 at 12:00pm" at bounding box center [94, 534] width 167 height 28
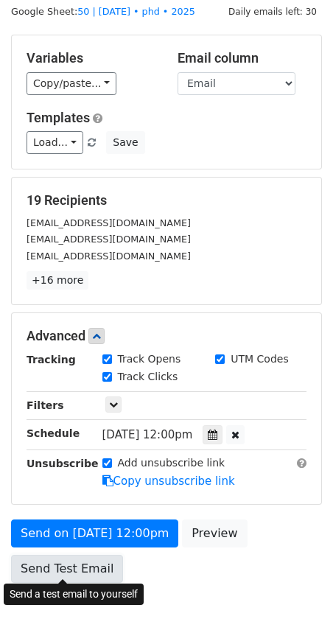
click at [74, 564] on link "Send Test Email" at bounding box center [67, 569] width 112 height 28
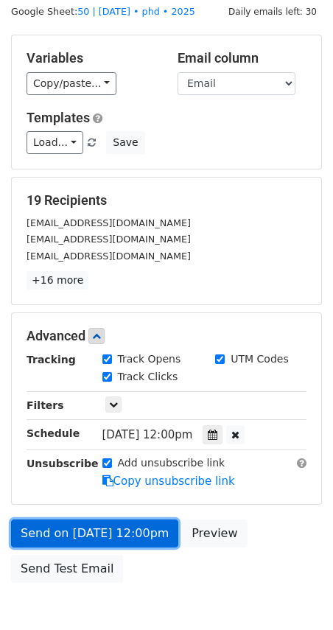
click at [86, 532] on link "Send on Oct 20 at 12:00pm" at bounding box center [94, 534] width 167 height 28
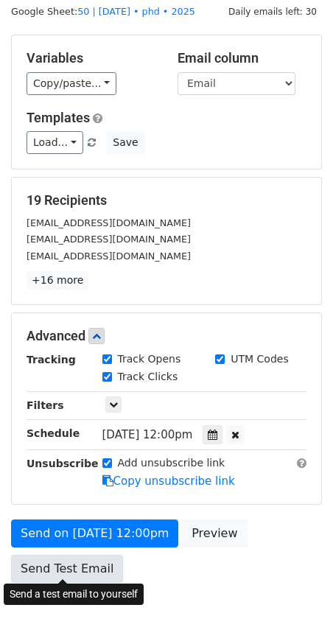
click at [71, 569] on link "Send Test Email" at bounding box center [67, 569] width 112 height 28
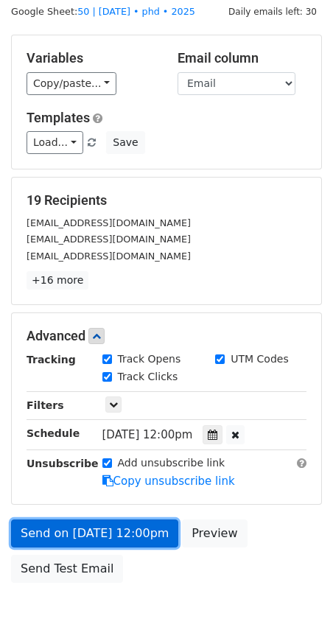
click at [88, 531] on link "Send on Oct 20 at 12:00pm" at bounding box center [94, 534] width 167 height 28
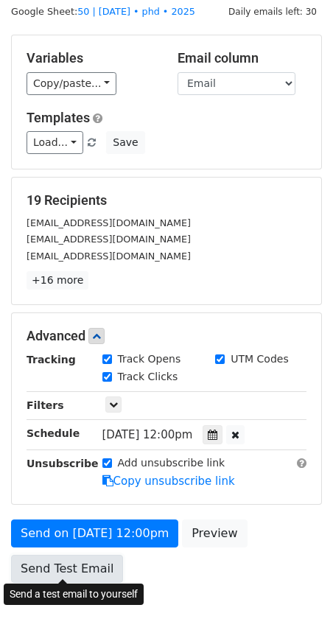
click at [73, 558] on link "Send Test Email" at bounding box center [67, 569] width 112 height 28
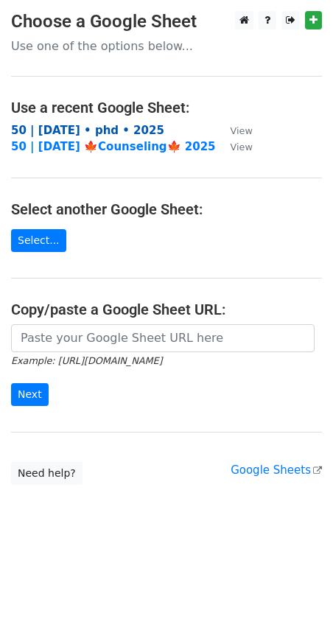
click at [72, 128] on strong "50 | [DATE] • phd • 2025" at bounding box center [87, 130] width 153 height 13
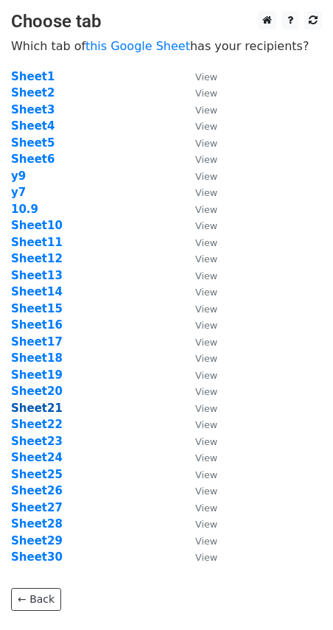
click at [42, 408] on strong "Sheet21" at bounding box center [37, 408] width 52 height 13
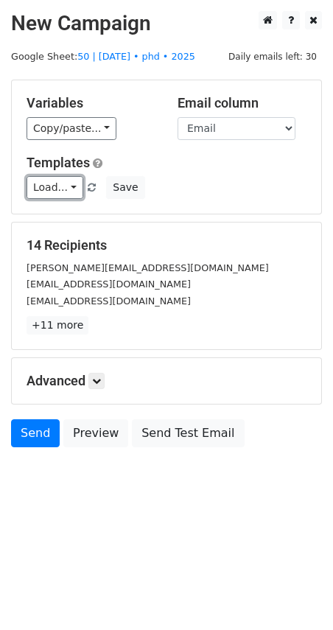
drag, startPoint x: 59, startPoint y: 189, endPoint x: 77, endPoint y: 198, distance: 20.4
click at [59, 189] on link "Load..." at bounding box center [55, 187] width 57 height 23
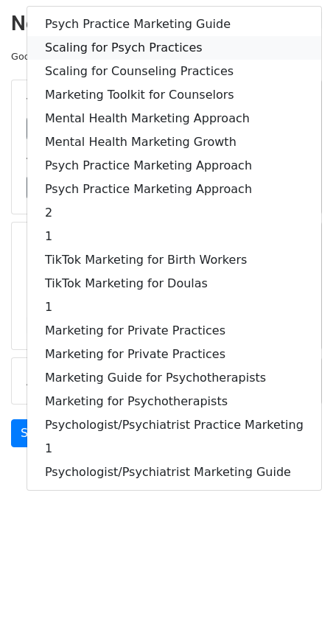
click at [85, 43] on link "Scaling for Psych Practices" at bounding box center [174, 48] width 294 height 24
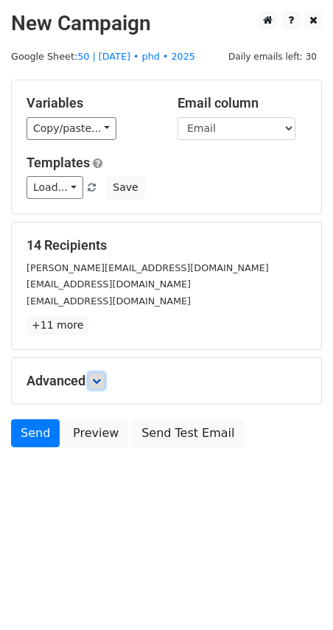
click at [98, 381] on icon at bounding box center [96, 381] width 9 height 9
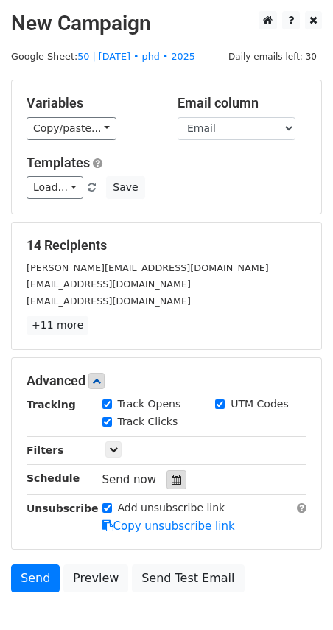
click at [173, 475] on icon at bounding box center [177, 480] width 10 height 10
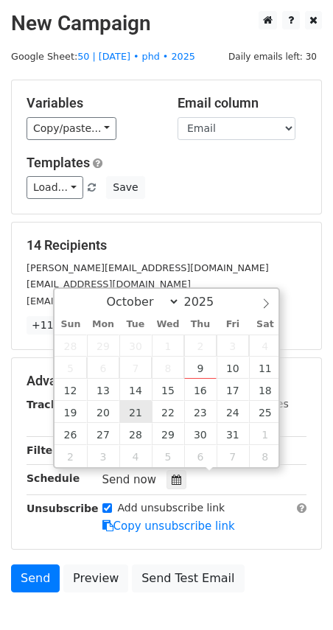
type input "2025-10-21 12:00"
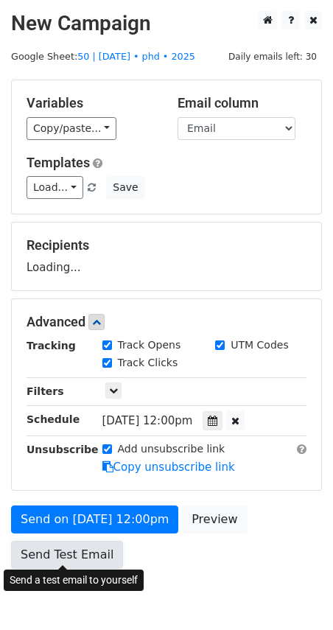
click at [83, 541] on link "Send Test Email" at bounding box center [67, 555] width 112 height 28
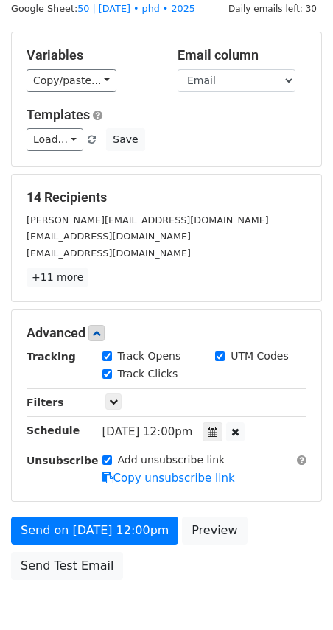
scroll to position [50, 0]
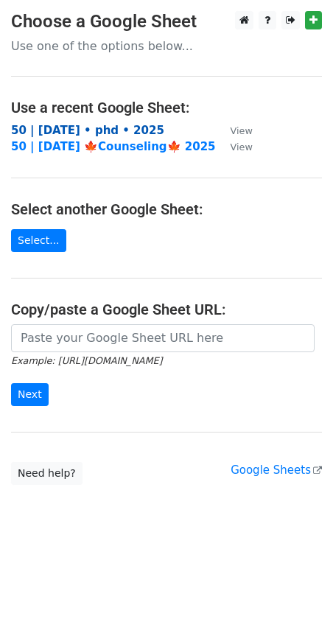
click at [95, 125] on strong "50 | [DATE] • phd • 2025" at bounding box center [87, 130] width 153 height 13
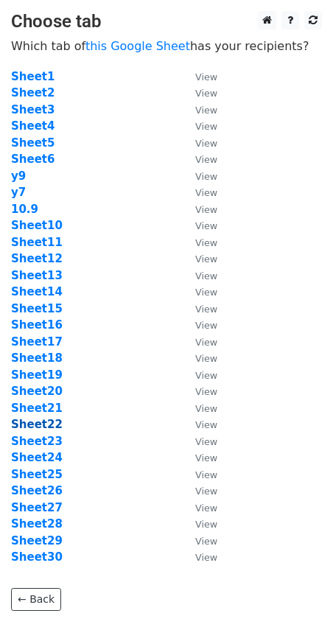
click at [41, 428] on strong "Sheet22" at bounding box center [37, 424] width 52 height 13
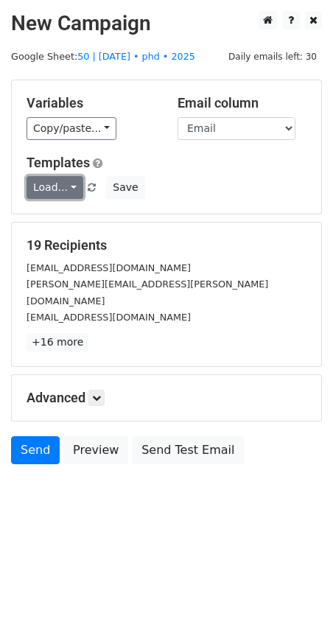
click at [59, 187] on link "Load..." at bounding box center [55, 187] width 57 height 23
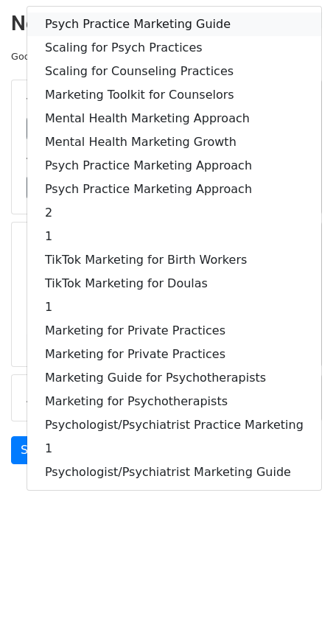
click at [124, 27] on link "Psych Practice Marketing Guide" at bounding box center [174, 25] width 294 height 24
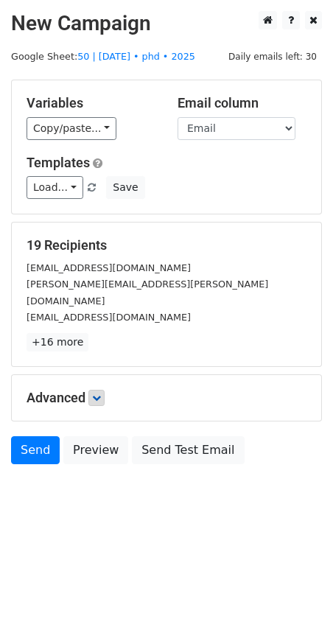
click at [98, 394] on icon at bounding box center [96, 398] width 9 height 9
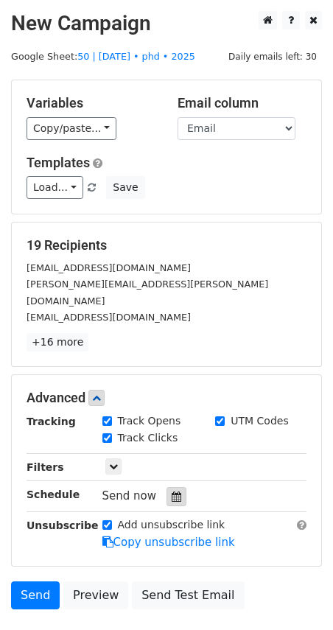
click at [172, 492] on icon at bounding box center [177, 497] width 10 height 10
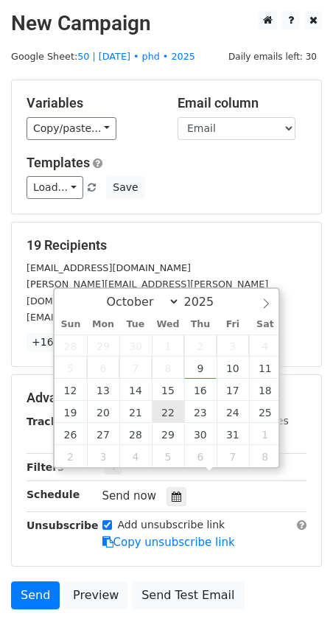
type input "2025-10-22 12:00"
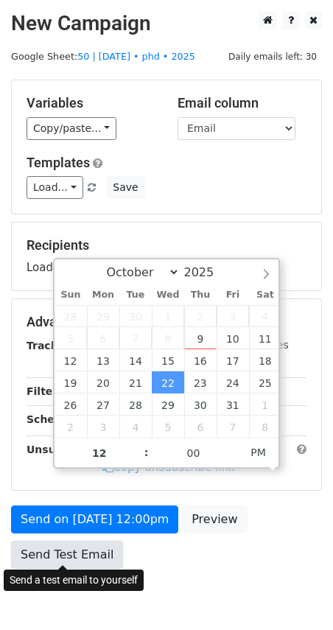
click at [91, 541] on link "Send Test Email" at bounding box center [67, 555] width 112 height 28
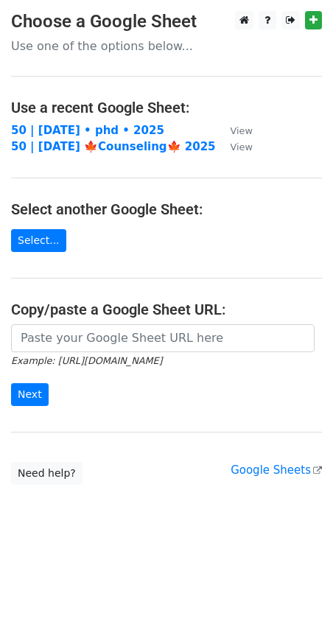
click at [133, 130] on td "50 | [DATE] • phd • 2025" at bounding box center [113, 130] width 205 height 17
click at [111, 126] on strong "50 | [DATE] • phd • 2025" at bounding box center [87, 130] width 153 height 13
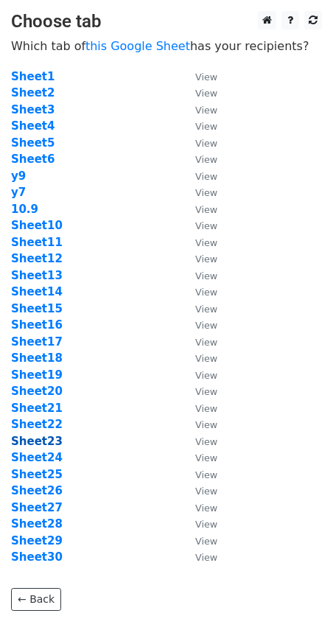
click at [34, 446] on strong "Sheet23" at bounding box center [37, 441] width 52 height 13
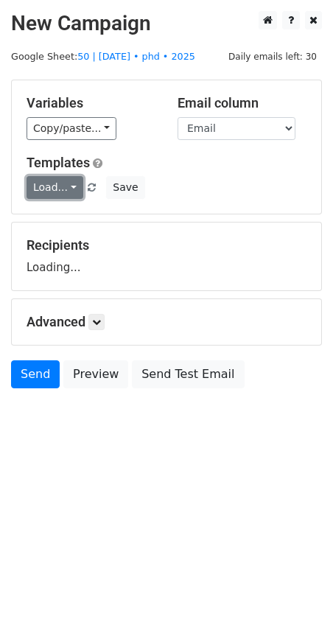
click at [49, 181] on link "Load..." at bounding box center [55, 187] width 57 height 23
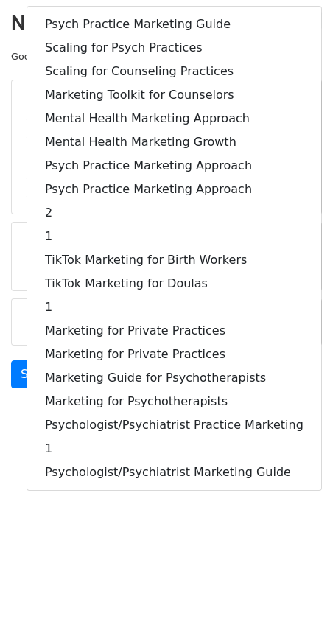
click at [12, 200] on div "Variables Copy/paste... {{Name}} {{Email}} Email column Name Email Templates Lo…" at bounding box center [167, 146] width 310 height 133
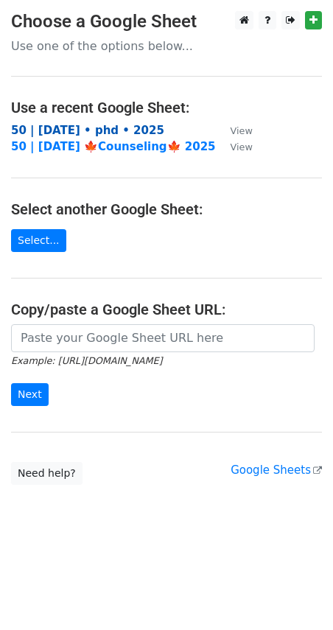
click at [80, 132] on strong "50 | [DATE] • phd • 2025" at bounding box center [87, 130] width 153 height 13
